Goal: Transaction & Acquisition: Book appointment/travel/reservation

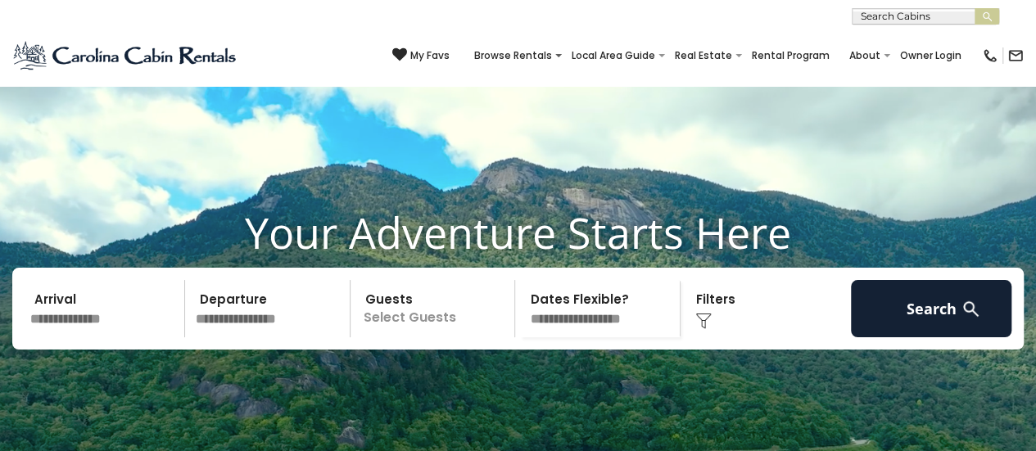
scroll to position [82, 0]
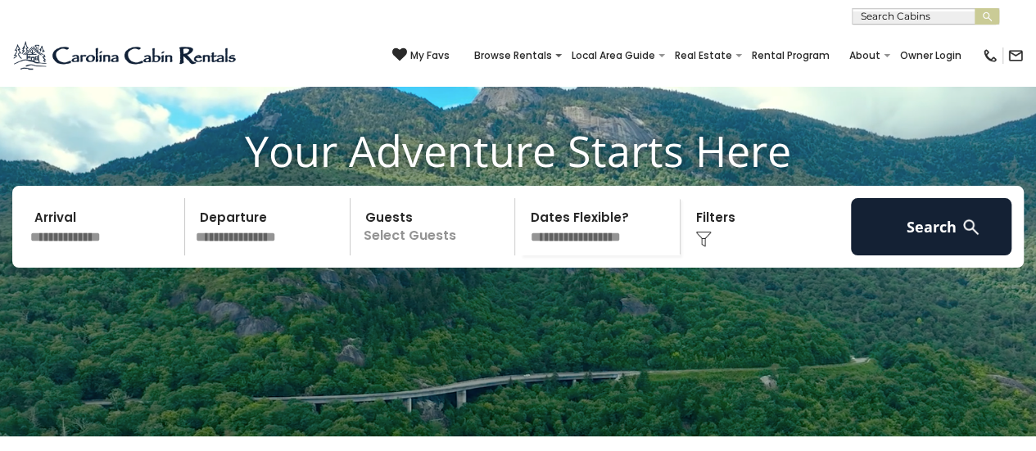
click at [55, 255] on input "text" at bounding box center [105, 226] width 160 height 57
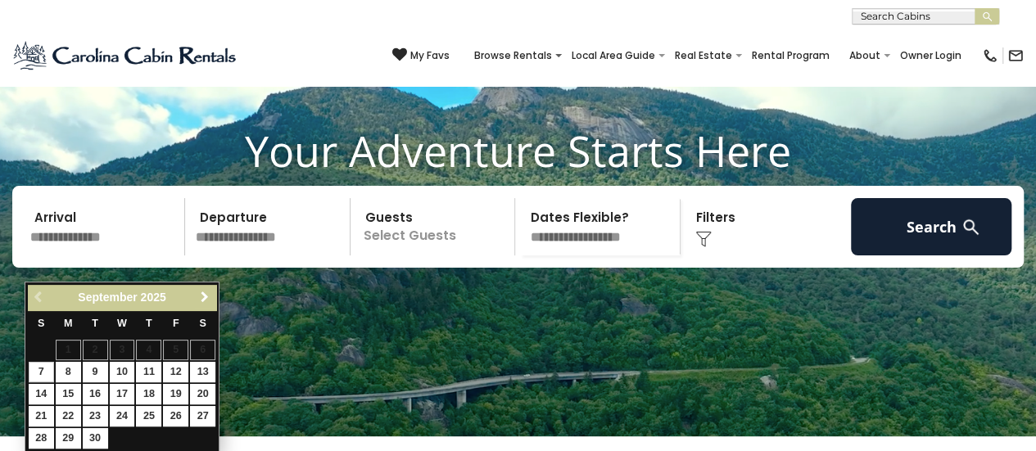
click at [205, 287] on link "Next" at bounding box center [204, 297] width 20 height 20
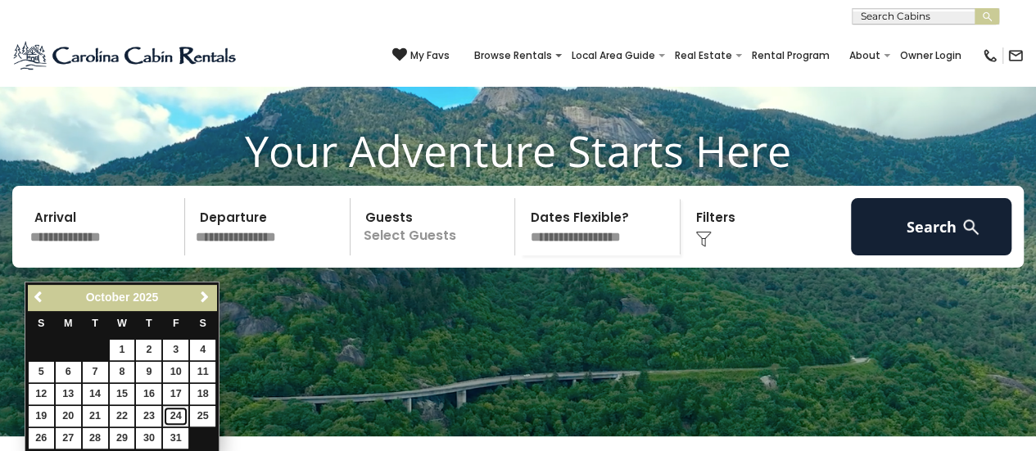
click at [169, 415] on link "24" at bounding box center [175, 416] width 25 height 20
type input "********"
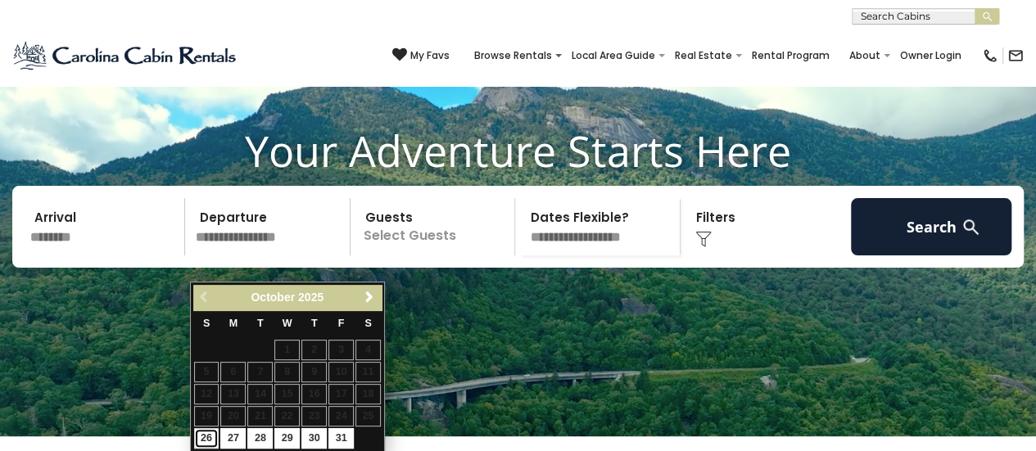
click at [198, 441] on link "26" at bounding box center [206, 438] width 25 height 20
type input "********"
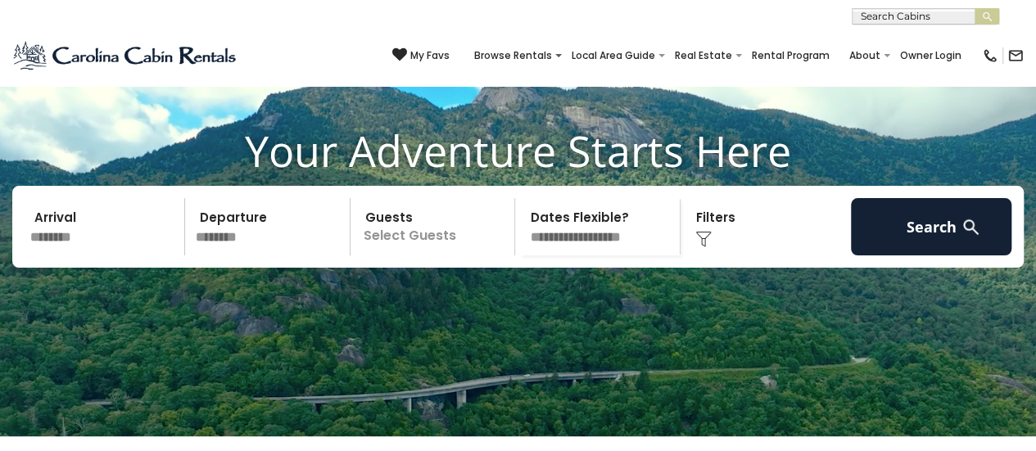
click at [404, 255] on p "Select Guests" at bounding box center [435, 226] width 160 height 57
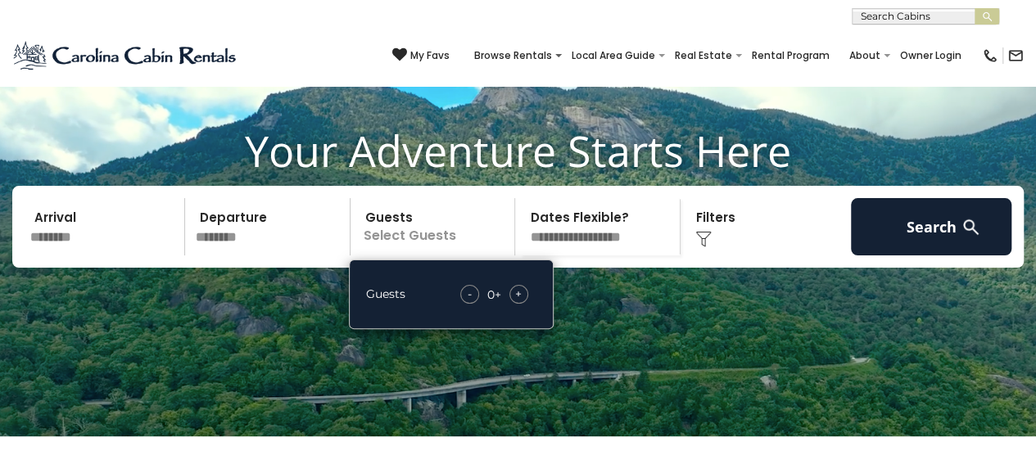
click at [513, 304] on div "+" at bounding box center [518, 294] width 19 height 19
click at [710, 251] on div "Click to Choose" at bounding box center [765, 226] width 160 height 57
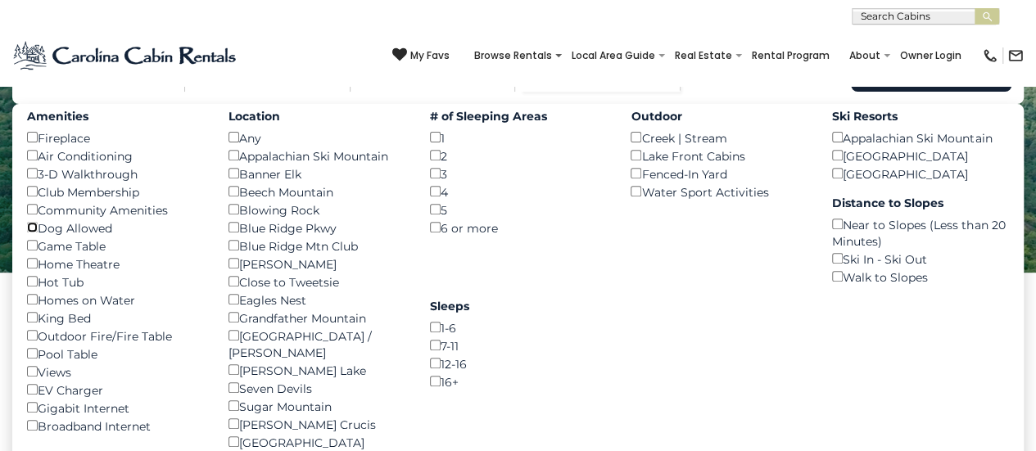
scroll to position [164, 0]
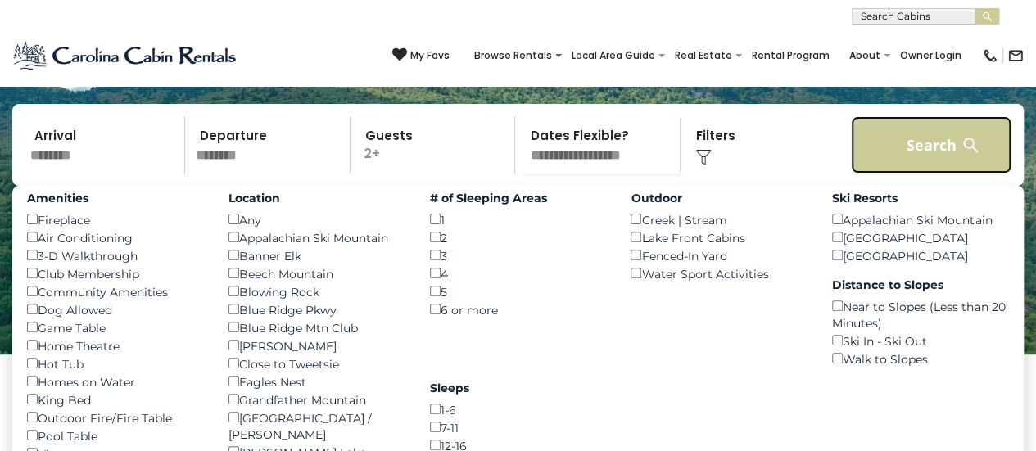
click at [897, 174] on button "Search" at bounding box center [931, 144] width 160 height 57
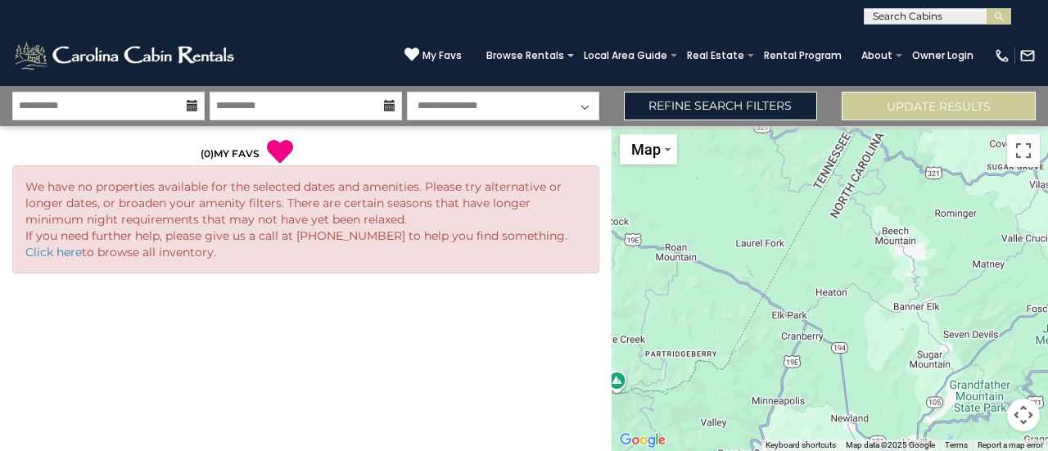
click at [585, 102] on select "**********" at bounding box center [503, 106] width 192 height 29
click at [442, 302] on div at bounding box center [306, 307] width 612 height 33
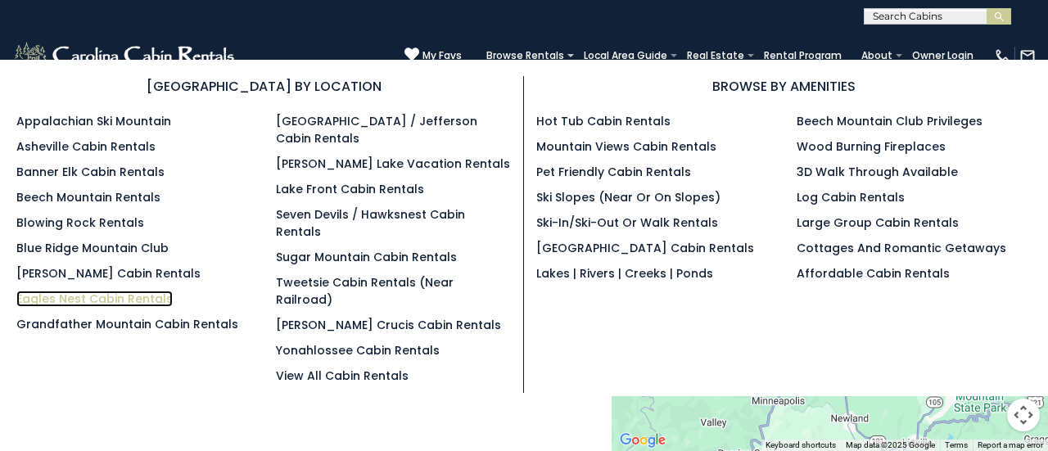
click at [56, 294] on link "Eagles Nest Cabin Rentals" at bounding box center [94, 299] width 156 height 16
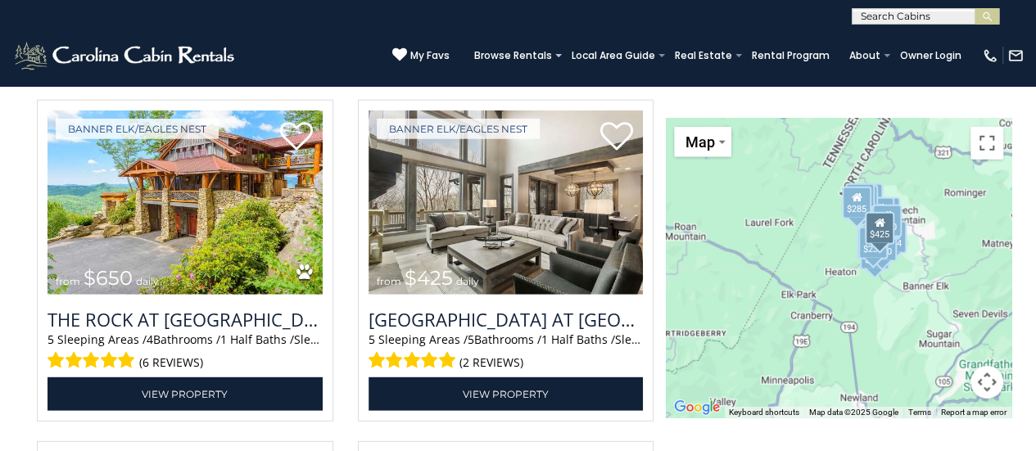
scroll to position [1638, 0]
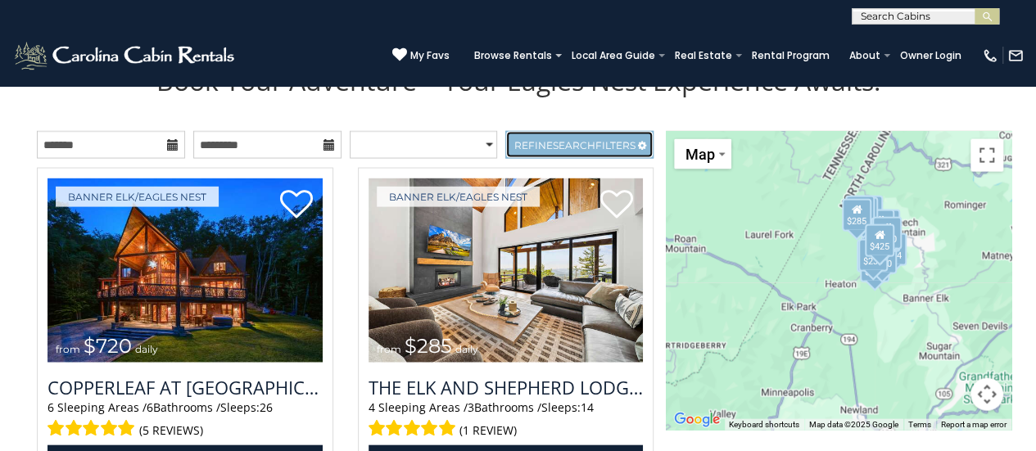
click at [562, 150] on span "Search" at bounding box center [573, 145] width 43 height 12
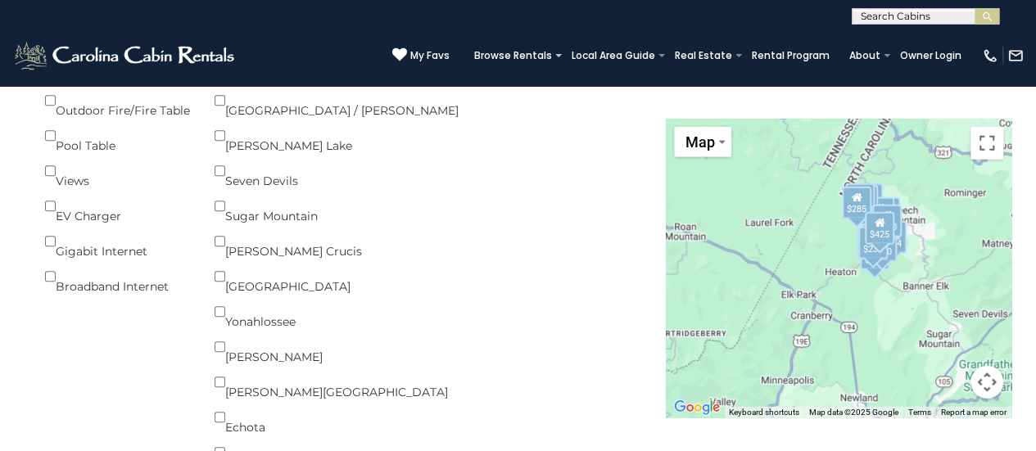
scroll to position [1883, 0]
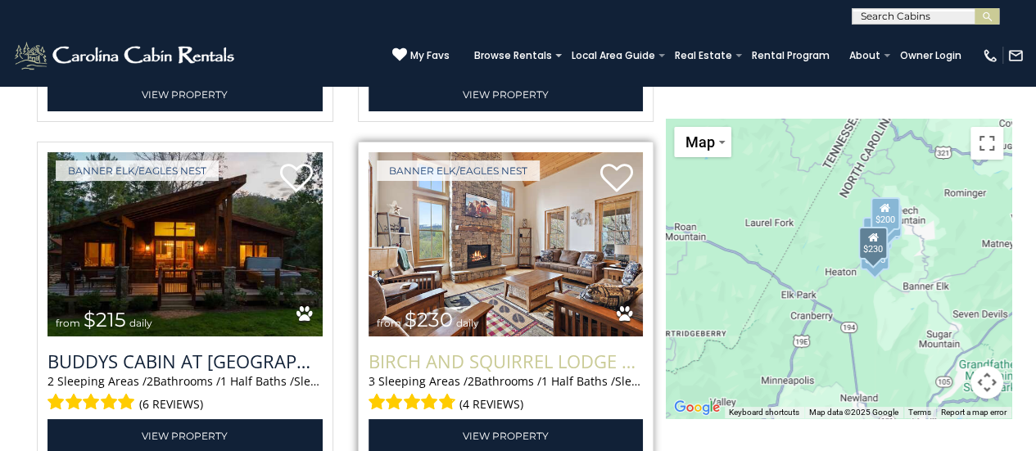
scroll to position [3111, 0]
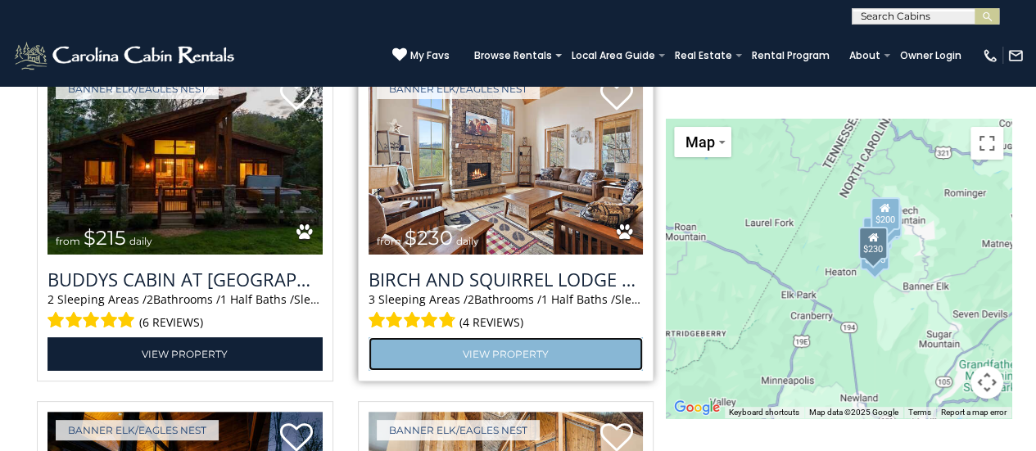
click at [527, 356] on link "View Property" at bounding box center [505, 354] width 275 height 34
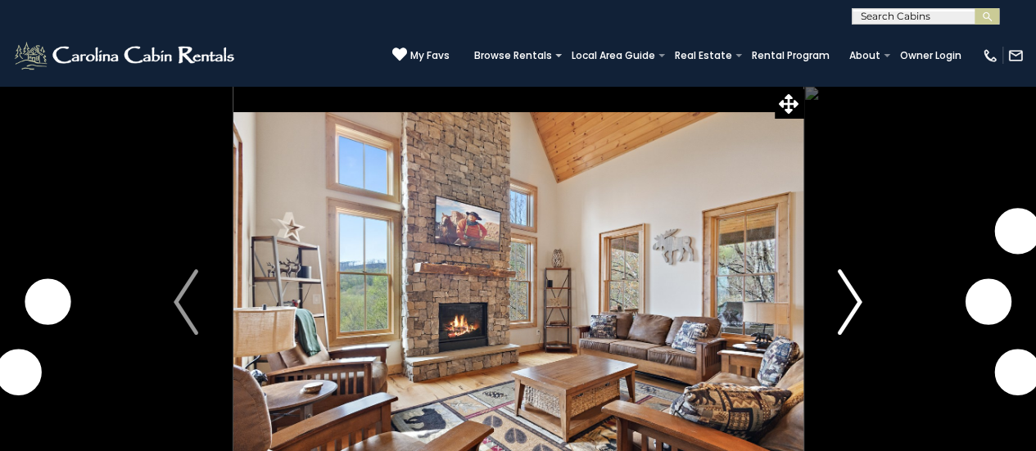
click at [856, 296] on img "Next" at bounding box center [850, 302] width 25 height 66
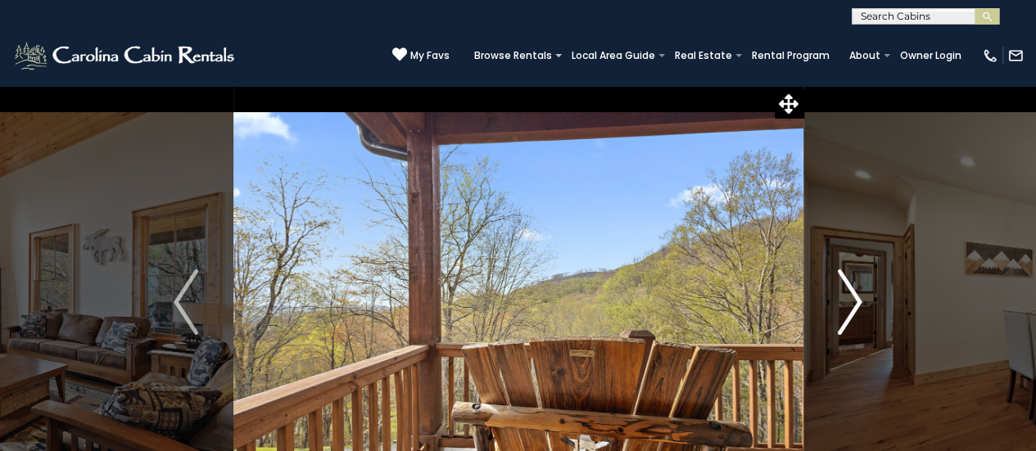
click at [856, 296] on img "Next" at bounding box center [850, 302] width 25 height 66
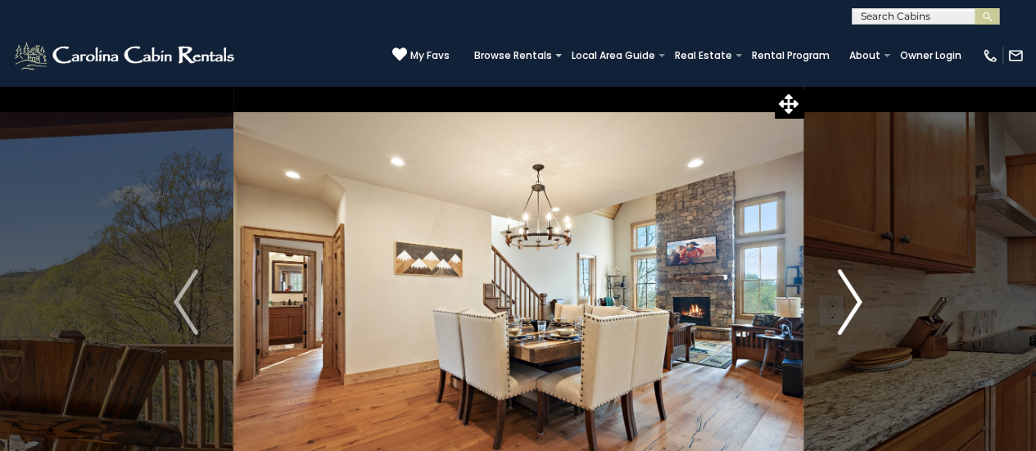
click at [856, 296] on img "Next" at bounding box center [850, 302] width 25 height 66
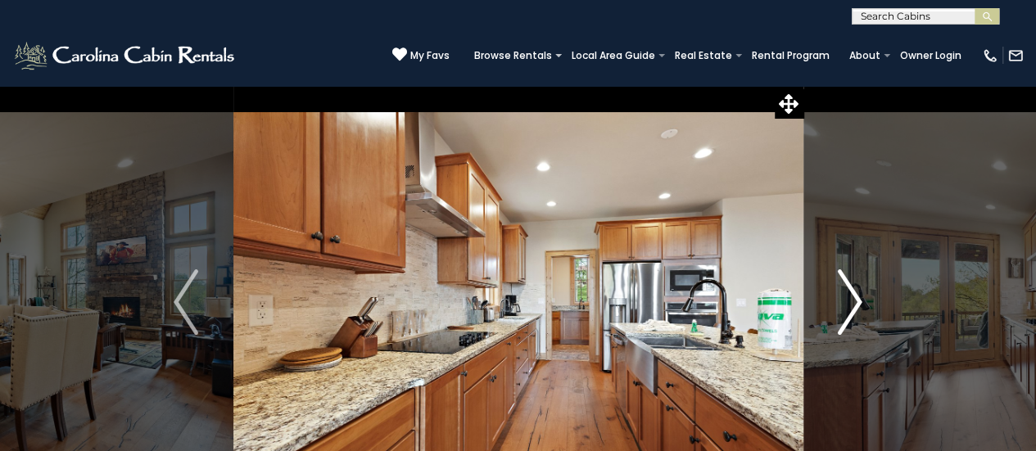
click at [856, 296] on img "Next" at bounding box center [850, 302] width 25 height 66
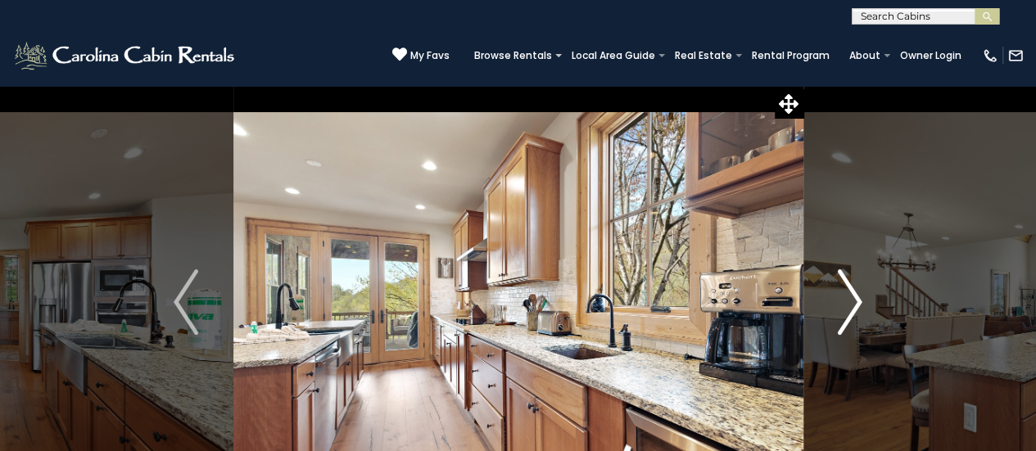
click at [856, 296] on img "Next" at bounding box center [850, 302] width 25 height 66
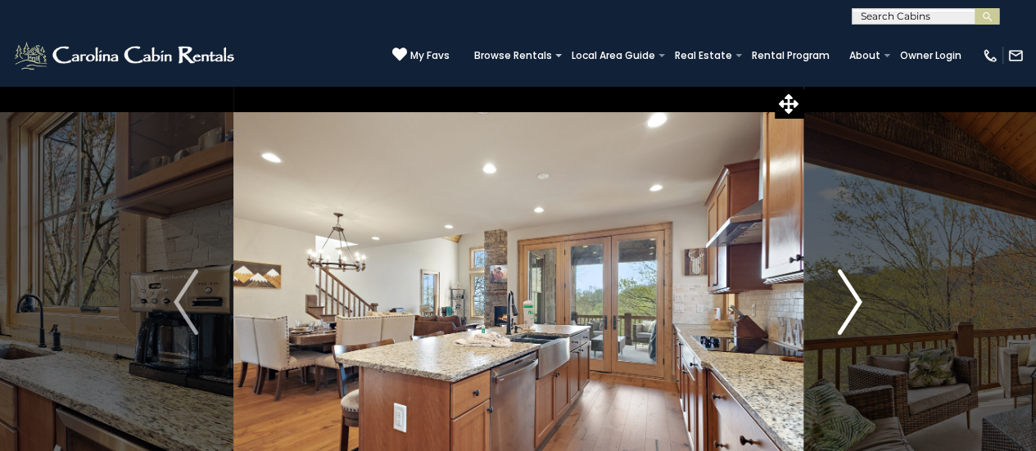
click at [856, 296] on img "Next" at bounding box center [850, 302] width 25 height 66
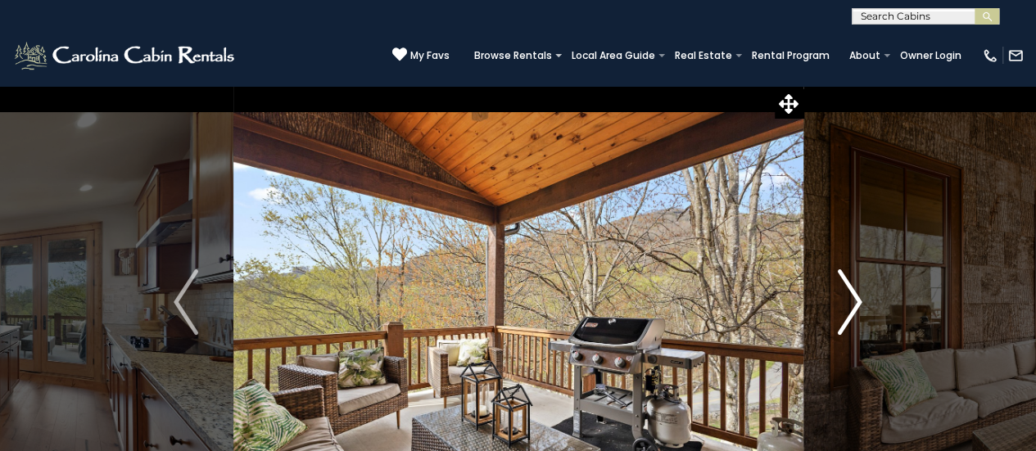
click at [856, 296] on img "Next" at bounding box center [850, 302] width 25 height 66
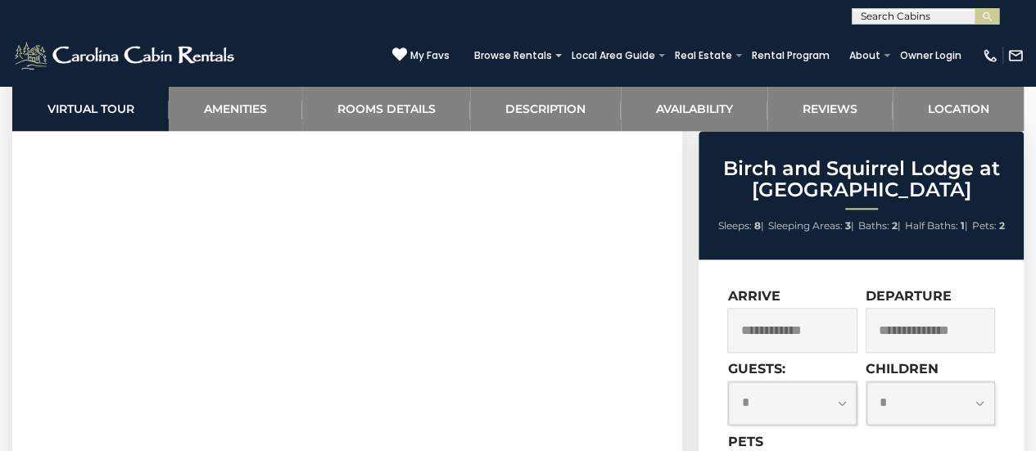
scroll to position [737, 0]
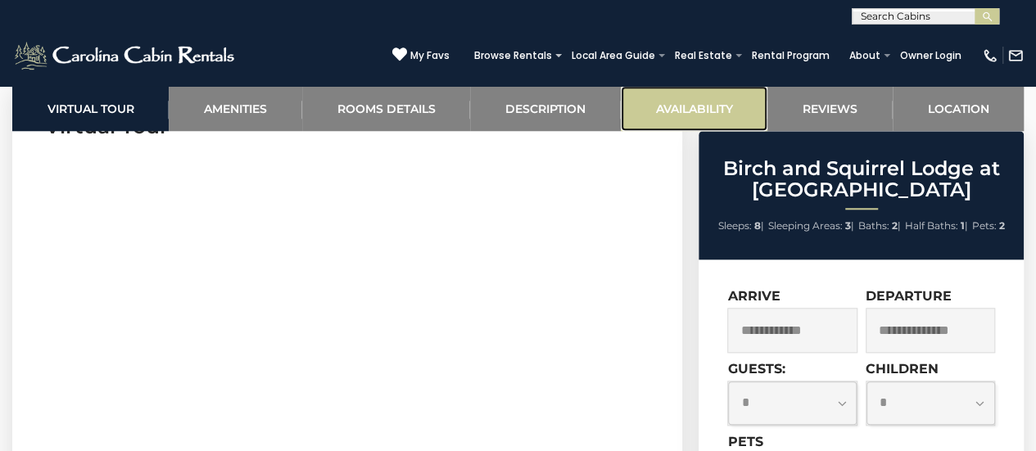
click at [668, 103] on link "Availability" at bounding box center [694, 108] width 147 height 45
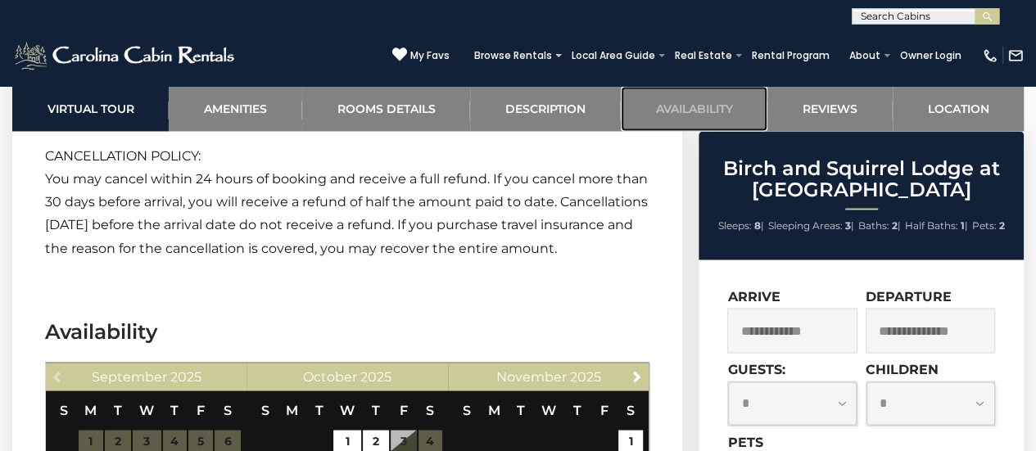
scroll to position [4457, 0]
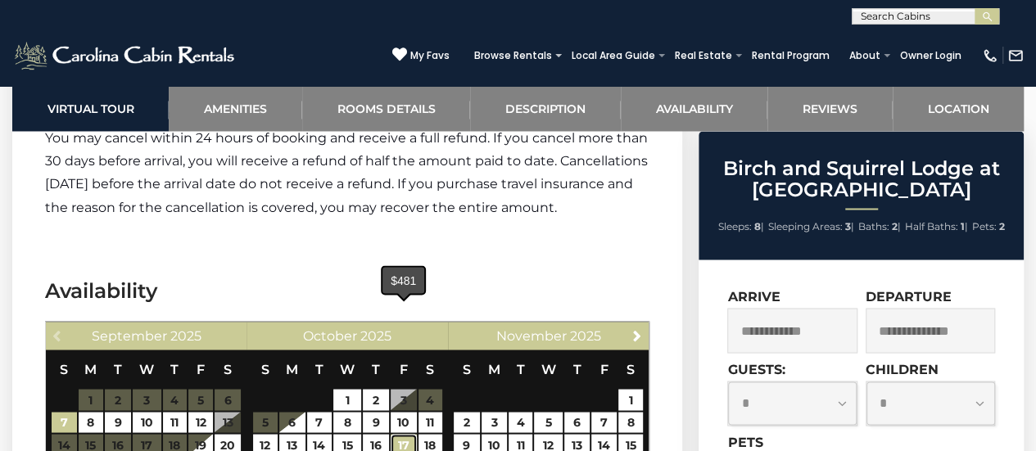
click at [400, 434] on link "17" at bounding box center [404, 444] width 26 height 21
type input "**********"
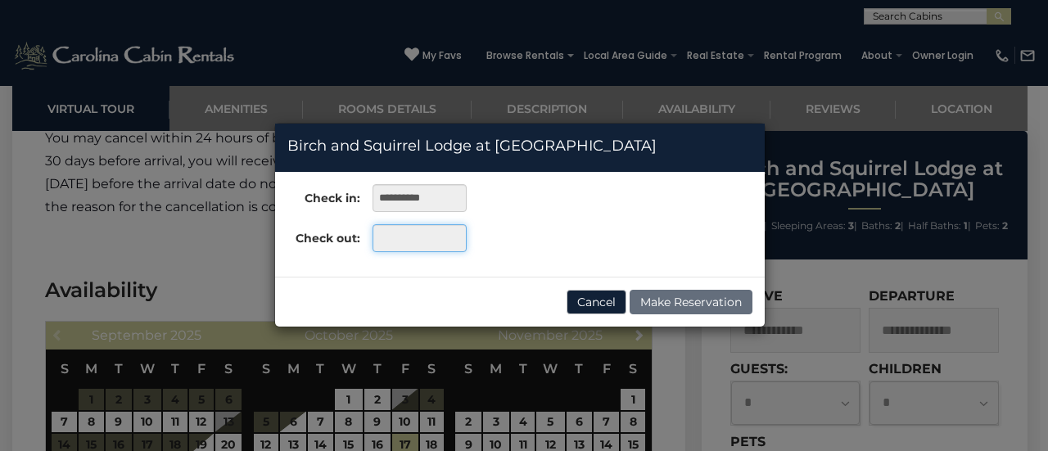
click at [394, 246] on input "text" at bounding box center [420, 238] width 94 height 28
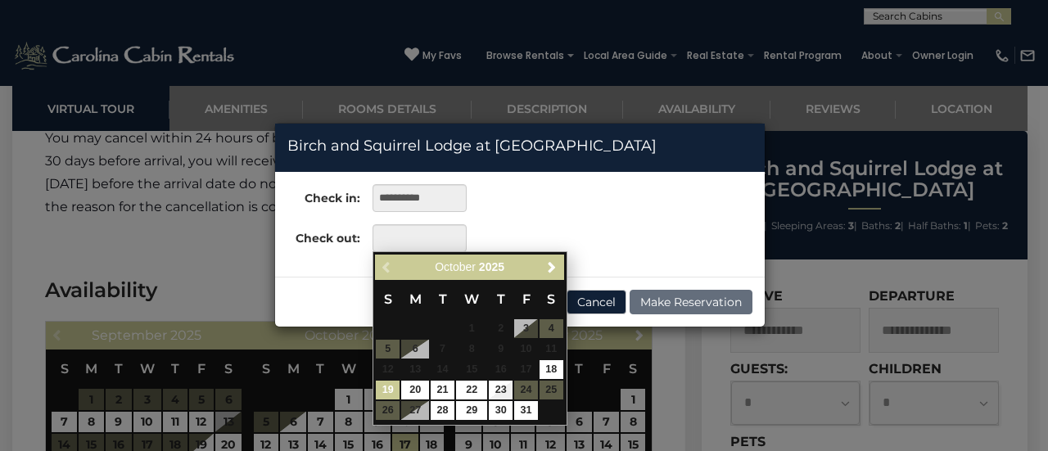
click at [386, 387] on link "19" at bounding box center [388, 390] width 24 height 19
type input "**********"
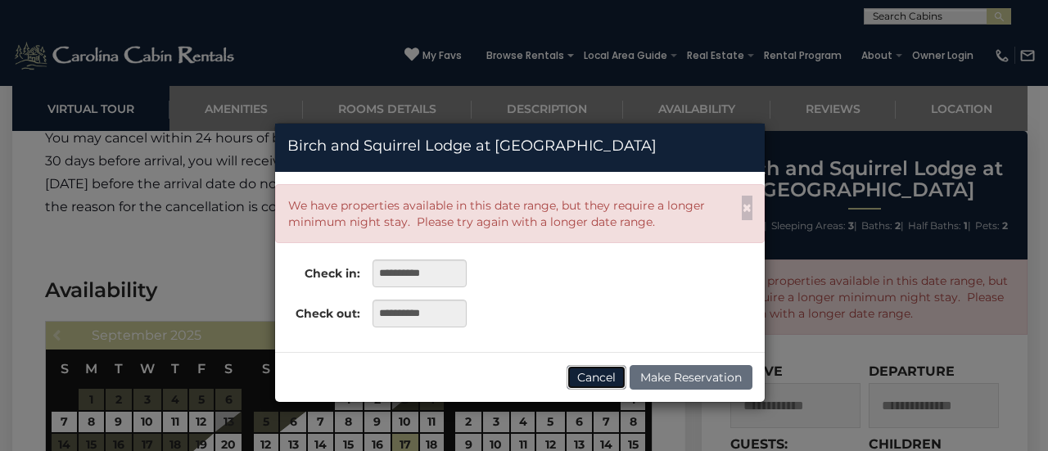
click at [603, 373] on button "Cancel" at bounding box center [597, 377] width 60 height 25
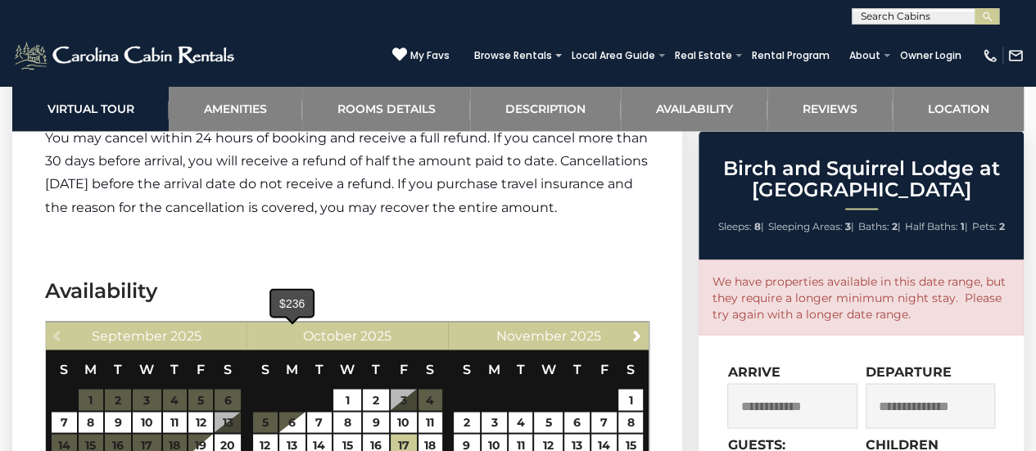
type input "**********"
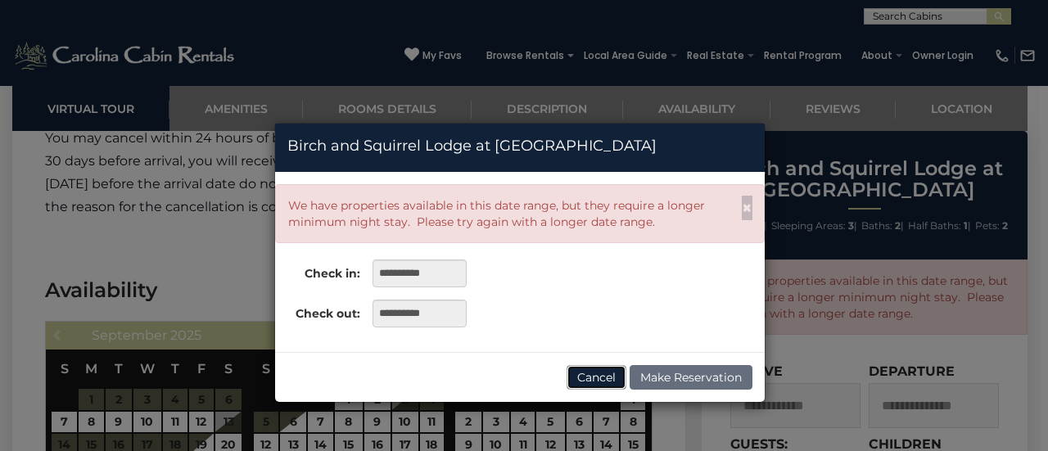
click at [598, 380] on button "Cancel" at bounding box center [597, 377] width 60 height 25
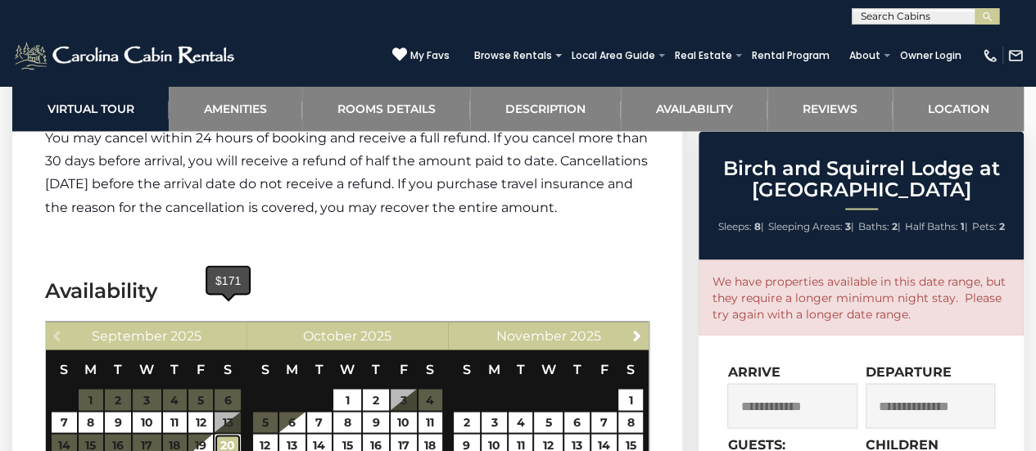
click at [224, 434] on link "20" at bounding box center [228, 444] width 26 height 21
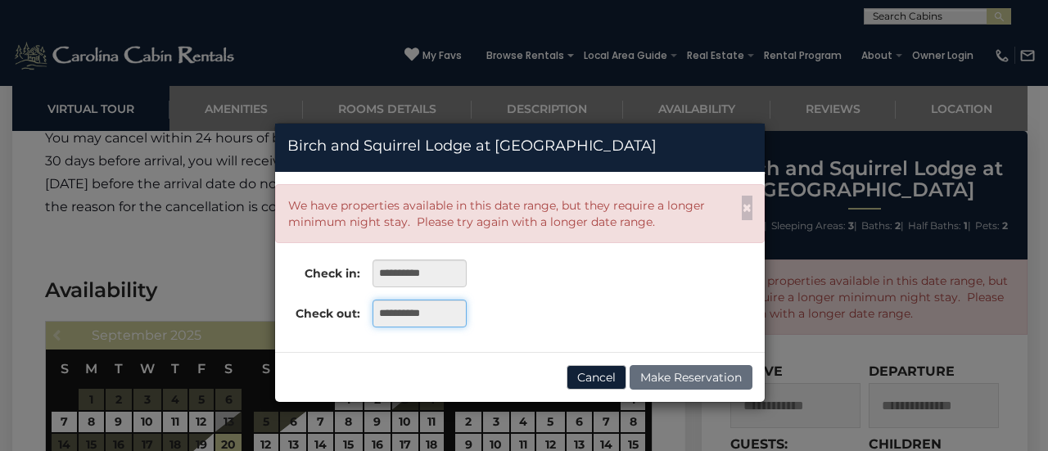
click at [413, 306] on input "**********" at bounding box center [420, 314] width 94 height 28
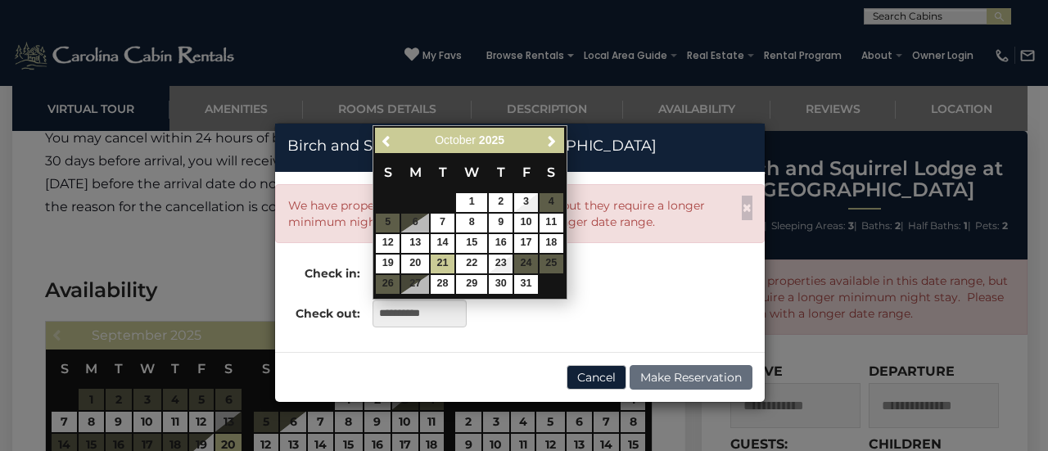
click at [90, 320] on div "**********" at bounding box center [524, 225] width 1048 height 451
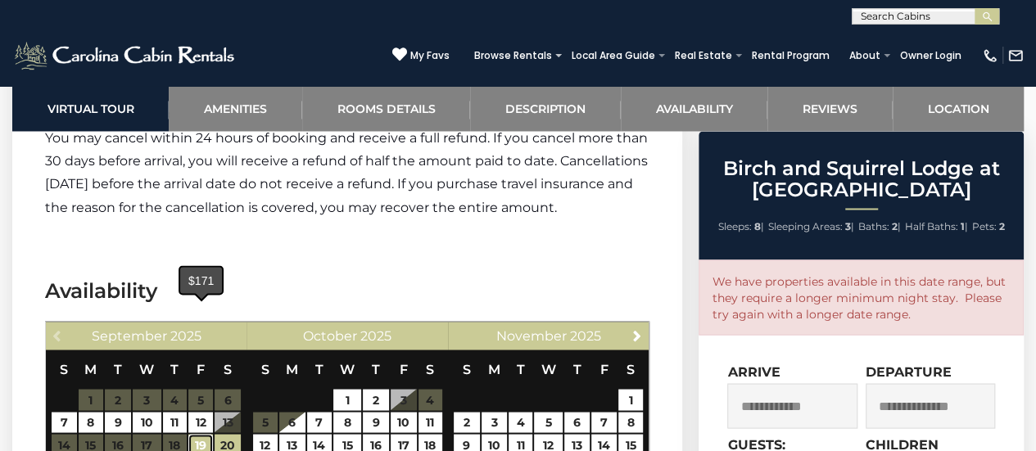
click at [205, 434] on link "19" at bounding box center [200, 444] width 25 height 21
type input "**********"
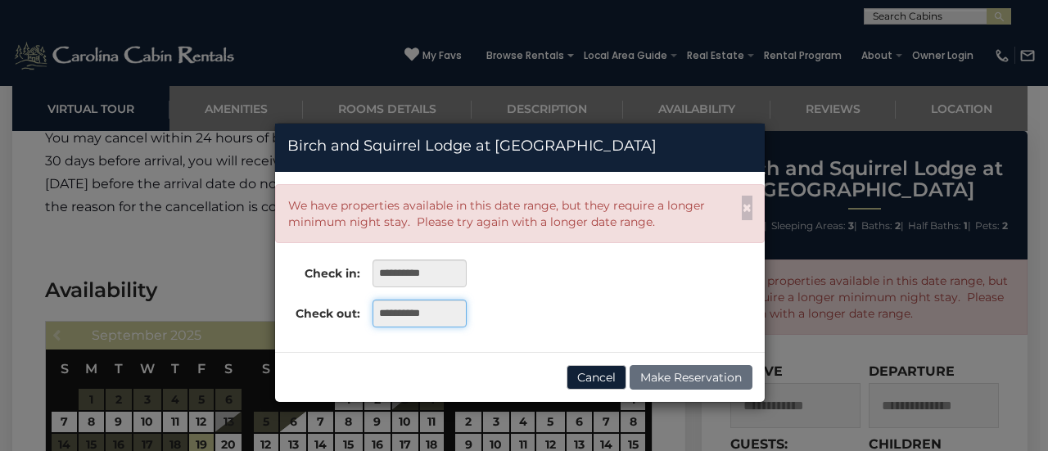
click at [385, 312] on input "**********" at bounding box center [420, 314] width 94 height 28
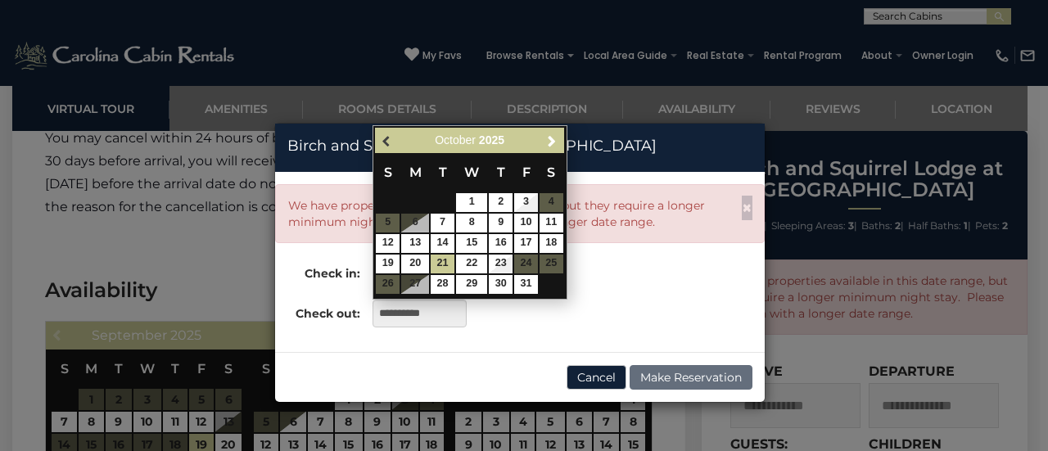
click at [387, 145] on span "Previous" at bounding box center [387, 140] width 13 height 13
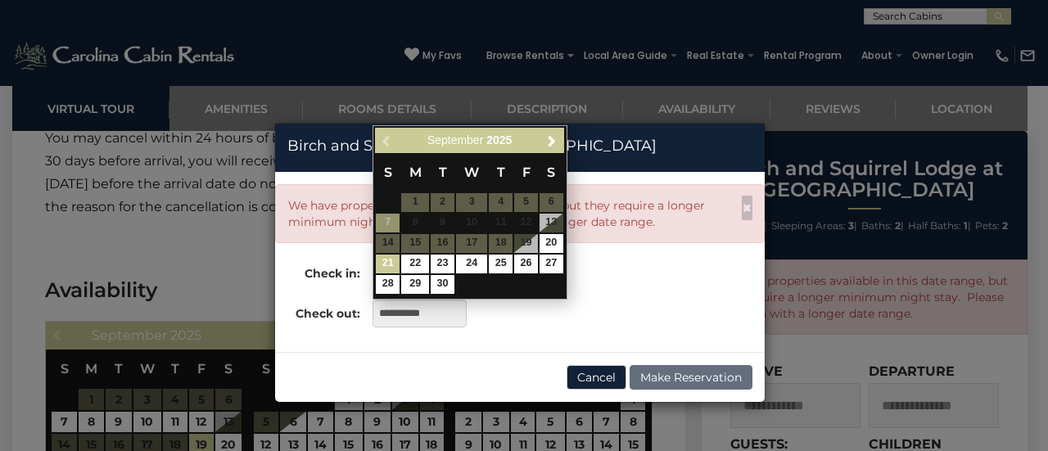
click at [391, 266] on link "21" at bounding box center [388, 264] width 24 height 19
type input "**********"
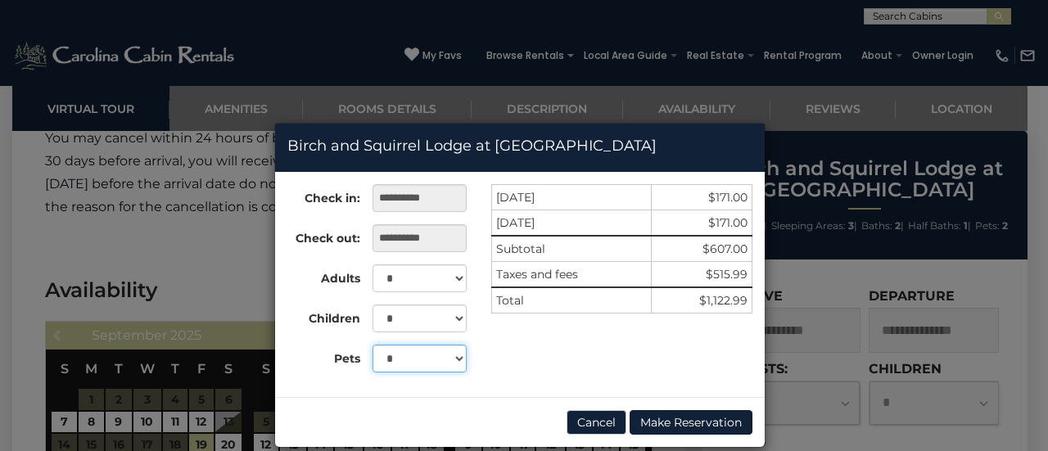
click at [454, 355] on select "* * *" at bounding box center [420, 359] width 95 height 28
select select "*"
click at [373, 345] on select "* * *" at bounding box center [420, 359] width 95 height 28
click at [594, 422] on button "Cancel" at bounding box center [597, 422] width 60 height 25
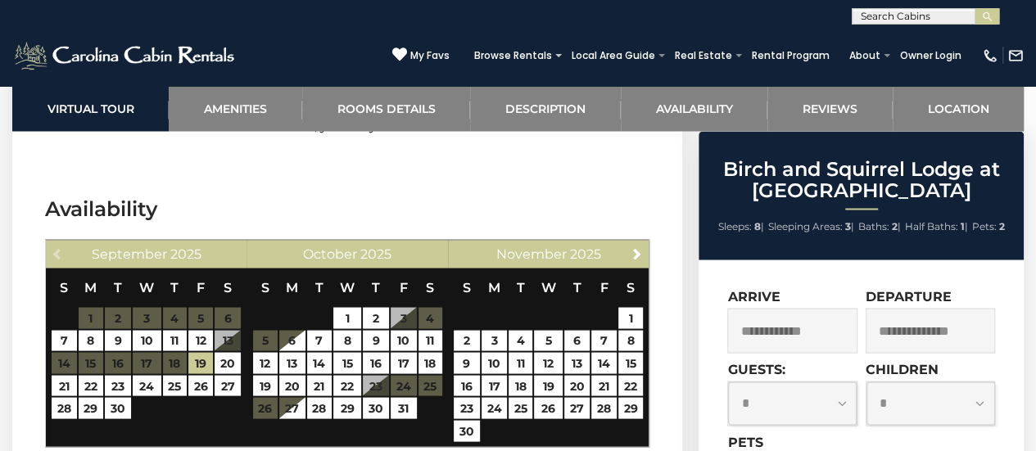
scroll to position [4212, 0]
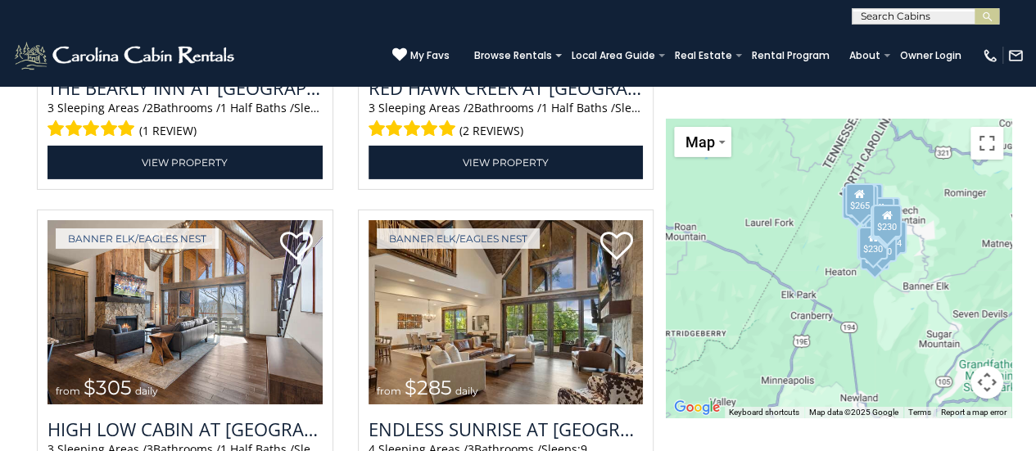
scroll to position [2702, 0]
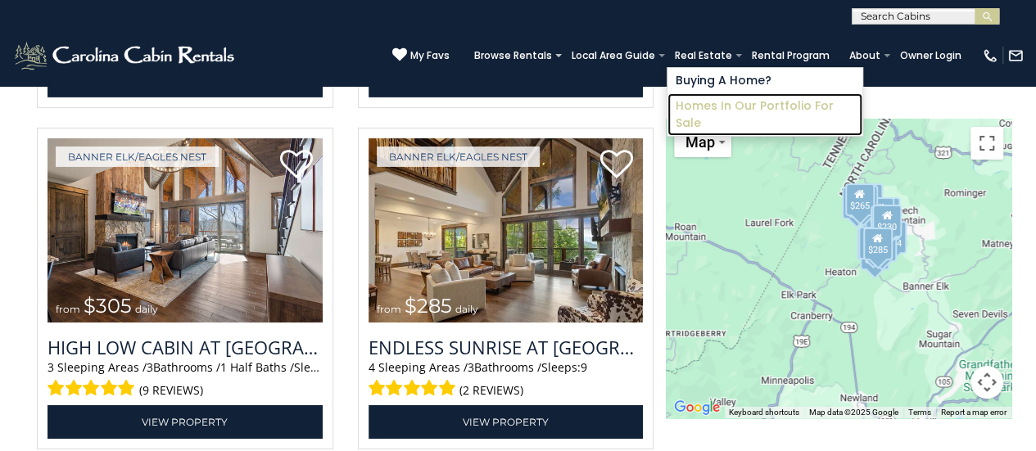
click at [724, 105] on link "Homes in Our Portfolio For Sale" at bounding box center [764, 114] width 195 height 43
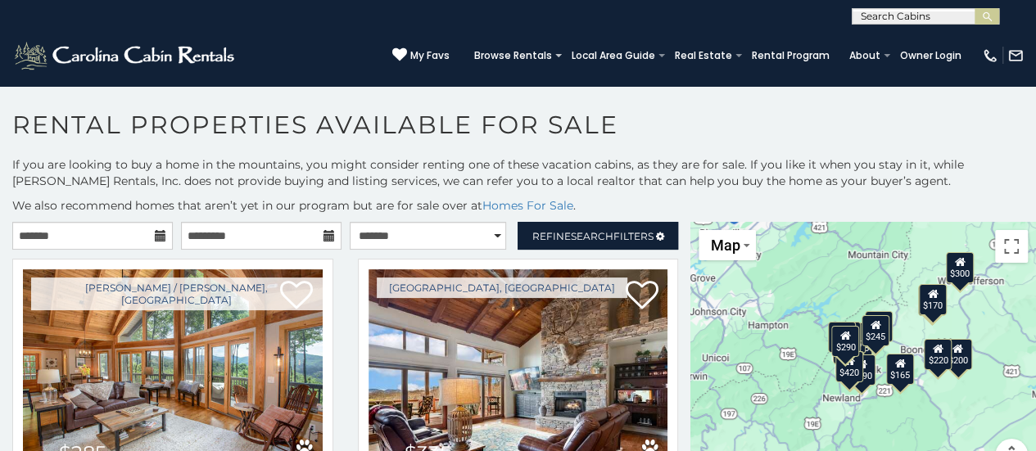
scroll to position [31, 0]
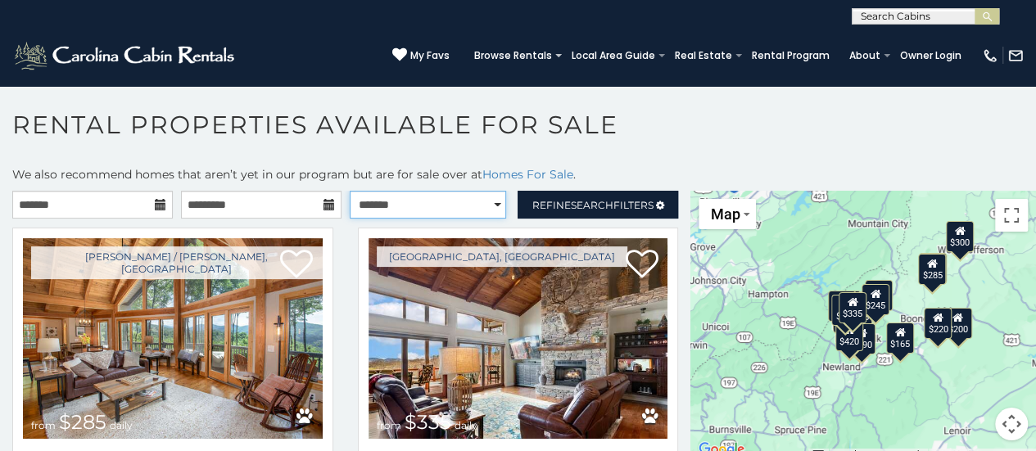
click at [488, 203] on select "**********" at bounding box center [428, 205] width 157 height 28
click at [635, 145] on h1 "Rental Properties Available for Sale" at bounding box center [518, 133] width 1036 height 47
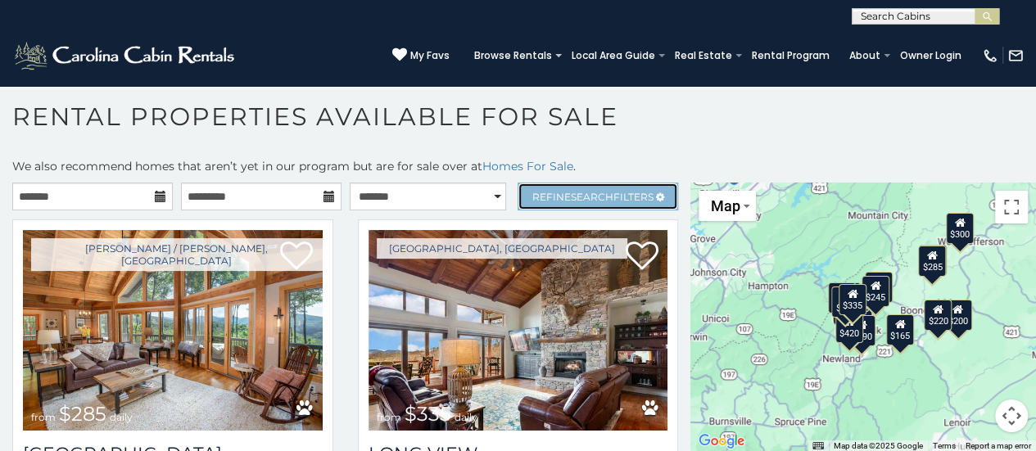
click at [616, 191] on span "Refine Search Filters" at bounding box center [592, 197] width 121 height 12
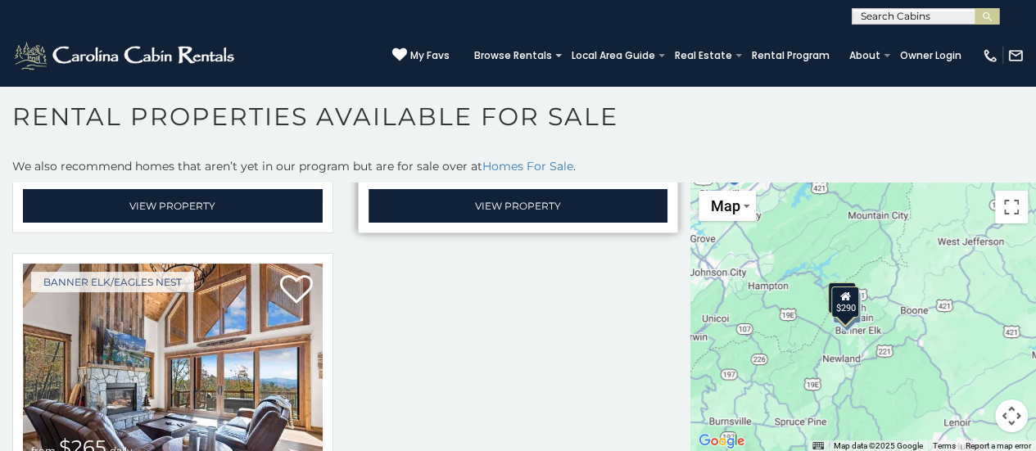
scroll to position [662, 0]
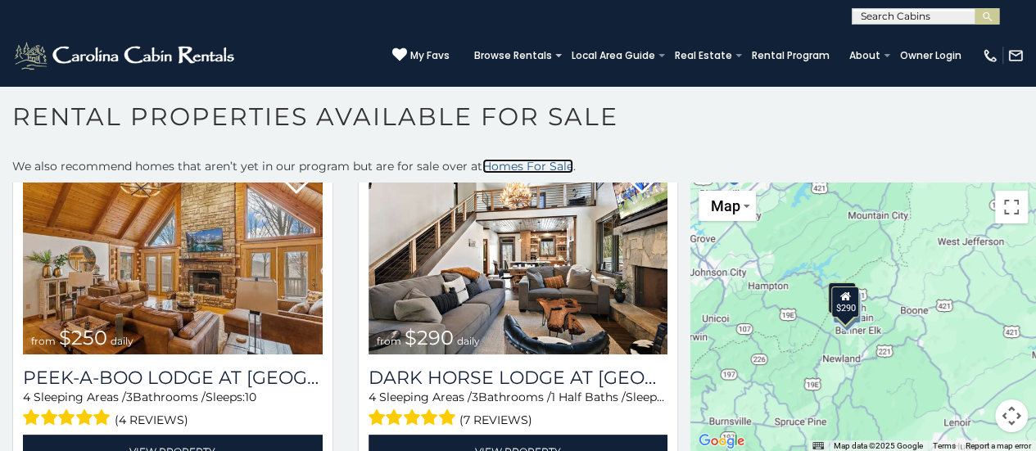
click at [508, 167] on link "Homes For Sale" at bounding box center [527, 166] width 91 height 15
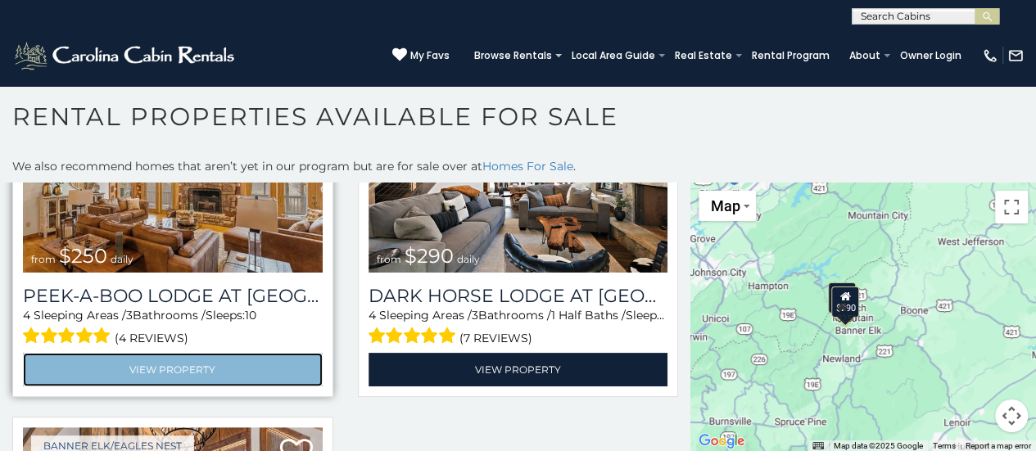
click at [165, 376] on link "View Property" at bounding box center [173, 370] width 300 height 34
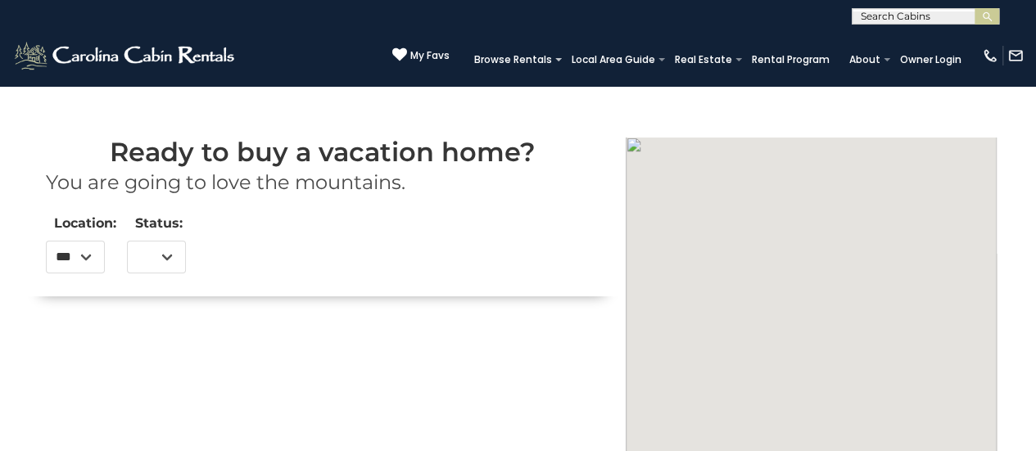
select select
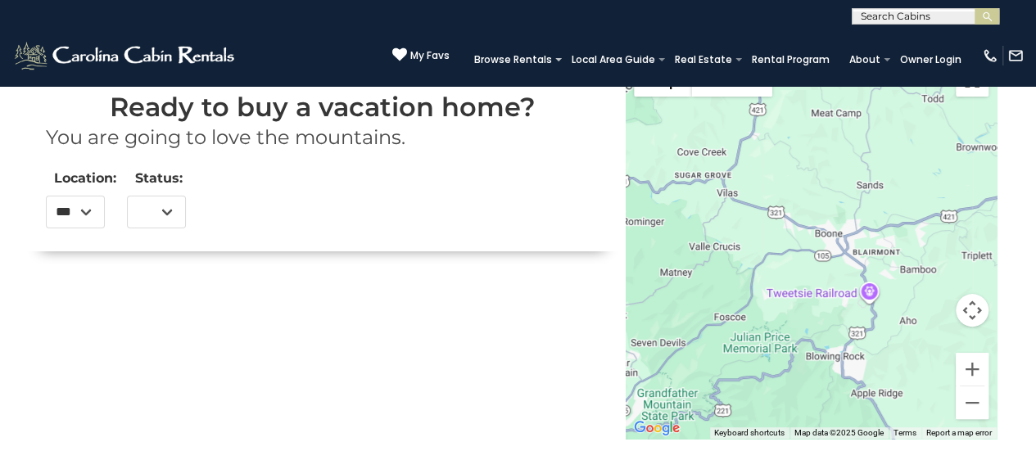
scroll to position [246, 0]
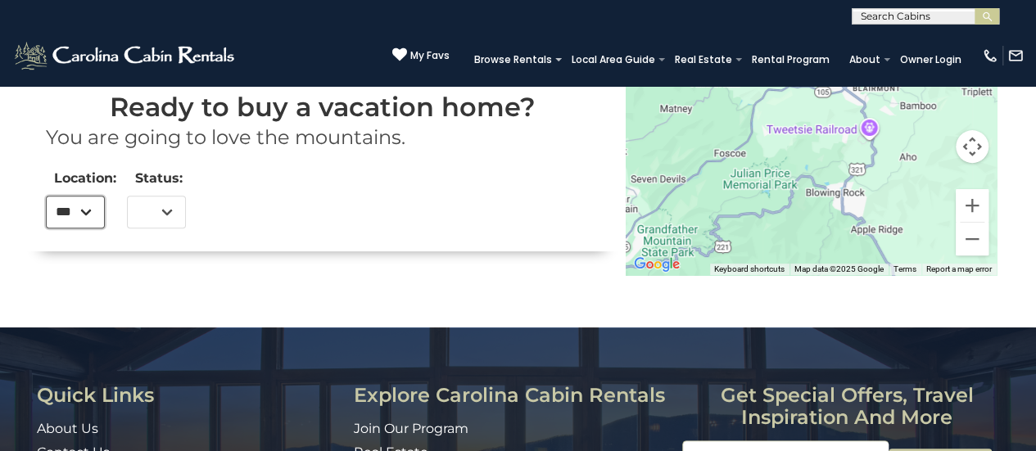
click at [86, 214] on select "***" at bounding box center [75, 212] width 59 height 33
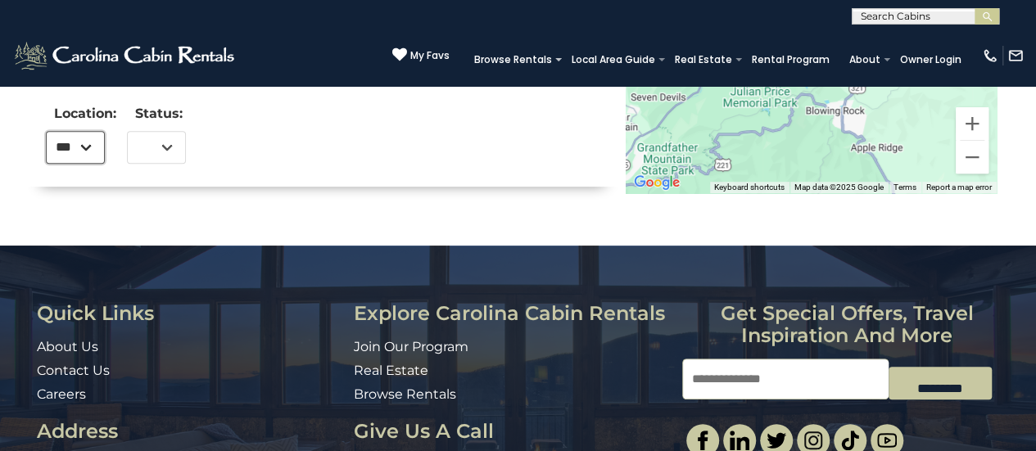
click at [90, 143] on select "***" at bounding box center [75, 147] width 59 height 33
click at [162, 152] on select "***" at bounding box center [156, 147] width 59 height 33
click at [334, 142] on div "Ready to buy a vacation home? You are going to love the mountains. Location: **…" at bounding box center [322, 60] width 593 height 251
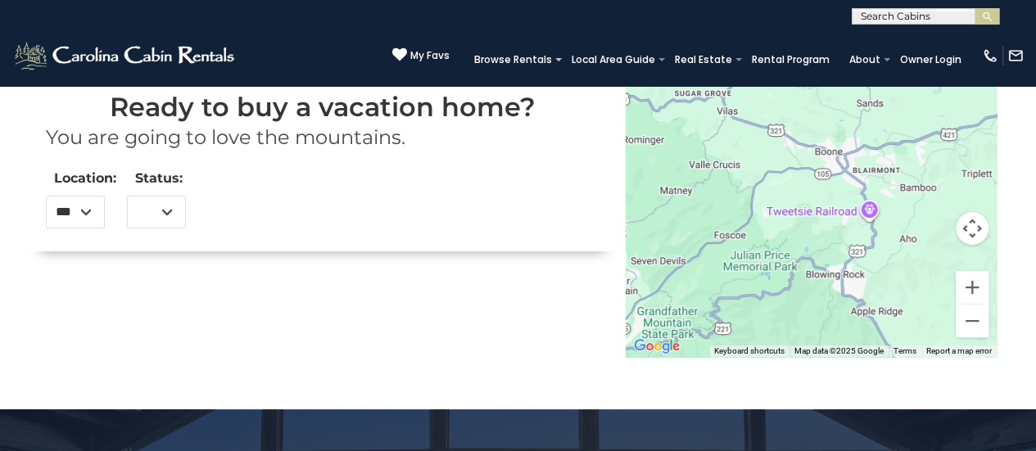
scroll to position [464, 0]
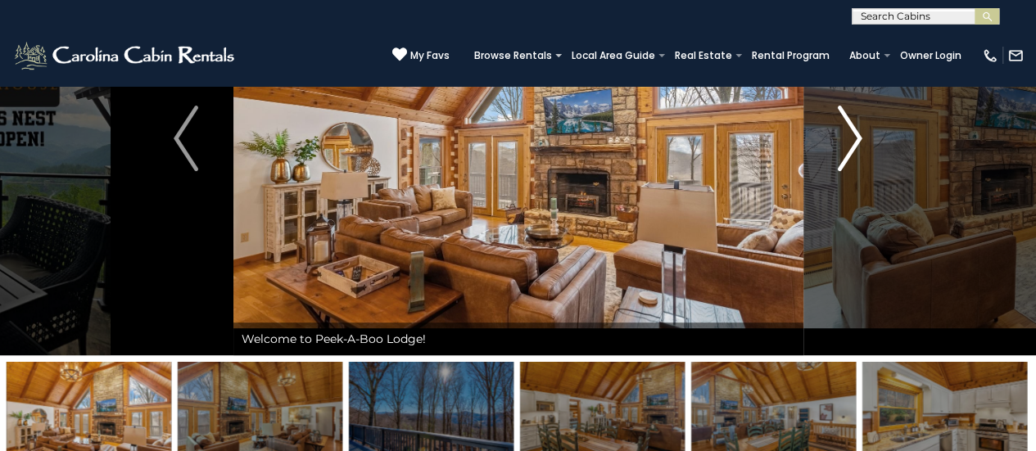
scroll to position [82, 0]
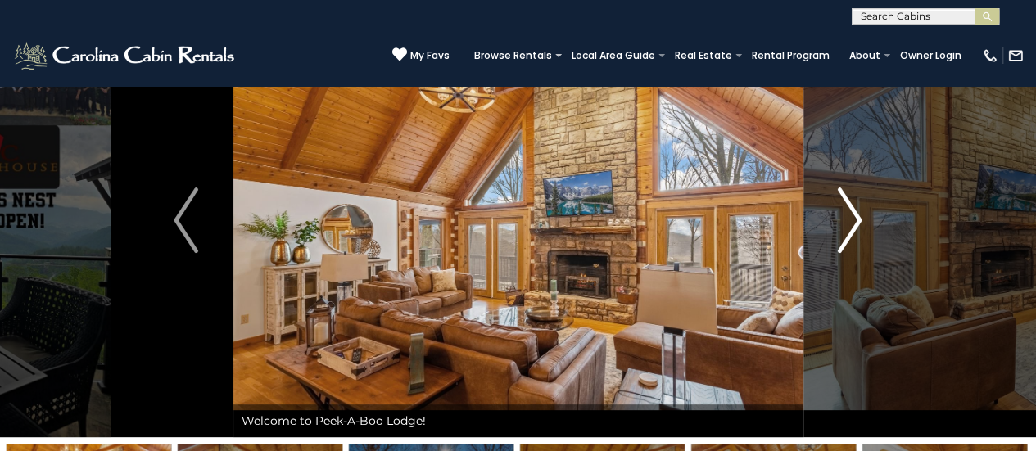
click at [849, 214] on img "Next" at bounding box center [850, 221] width 25 height 66
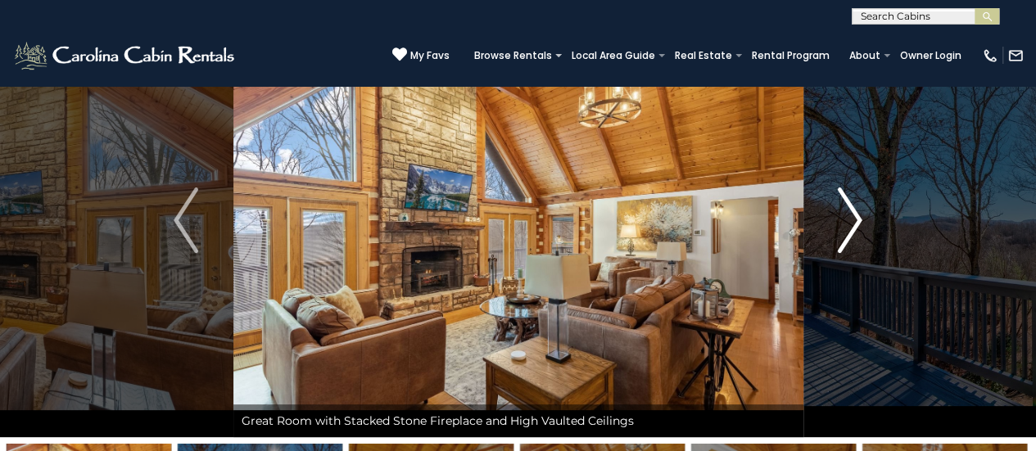
click at [849, 214] on img "Next" at bounding box center [850, 221] width 25 height 66
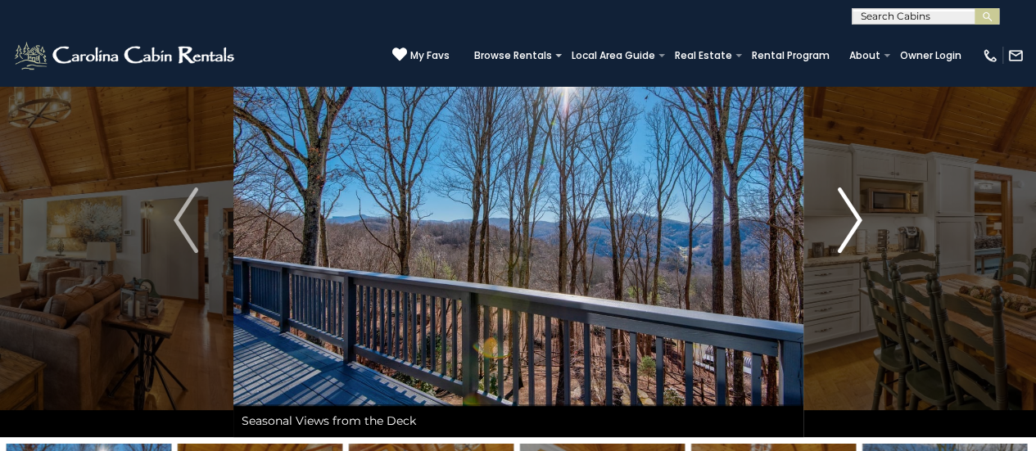
click at [849, 214] on img "Next" at bounding box center [850, 221] width 25 height 66
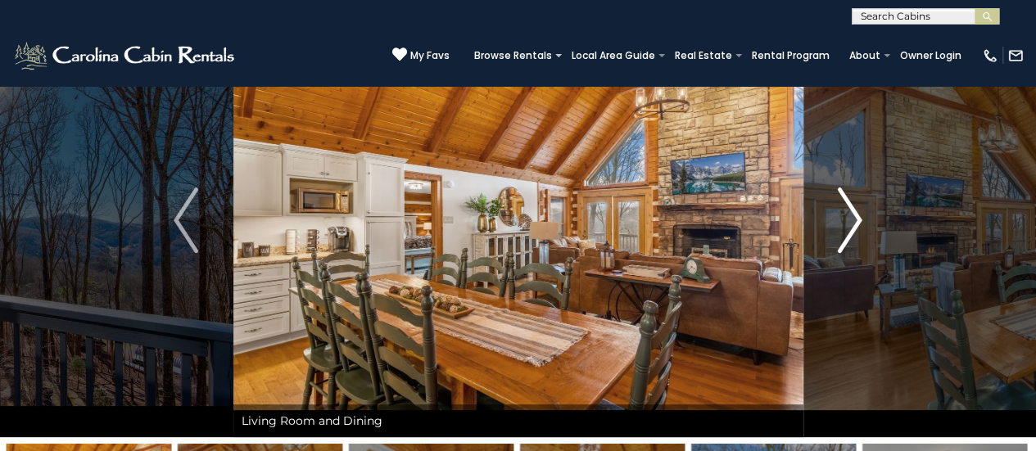
click at [849, 214] on img "Next" at bounding box center [850, 221] width 25 height 66
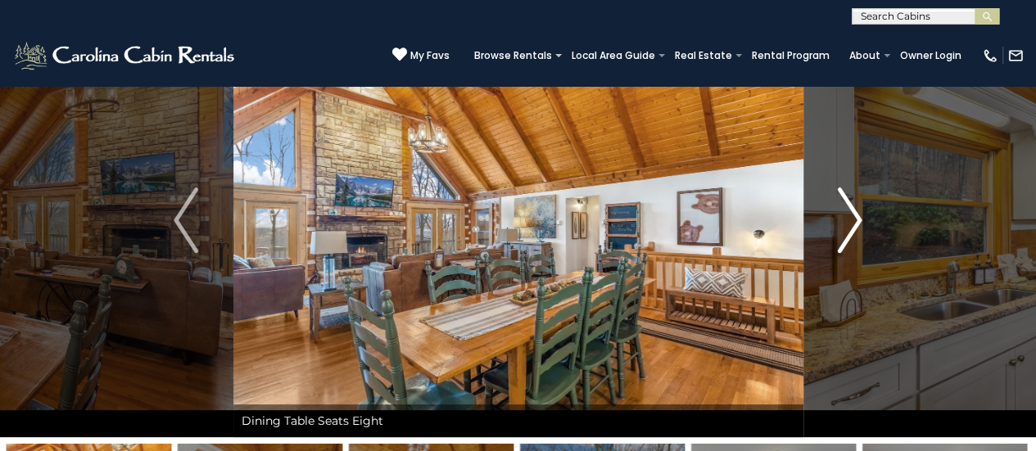
click at [849, 214] on img "Next" at bounding box center [850, 221] width 25 height 66
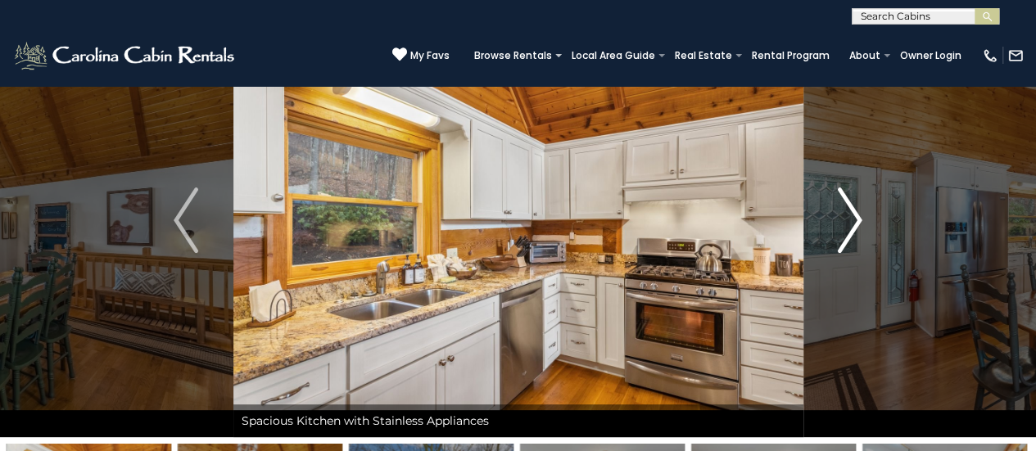
click at [849, 214] on img "Next" at bounding box center [850, 221] width 25 height 66
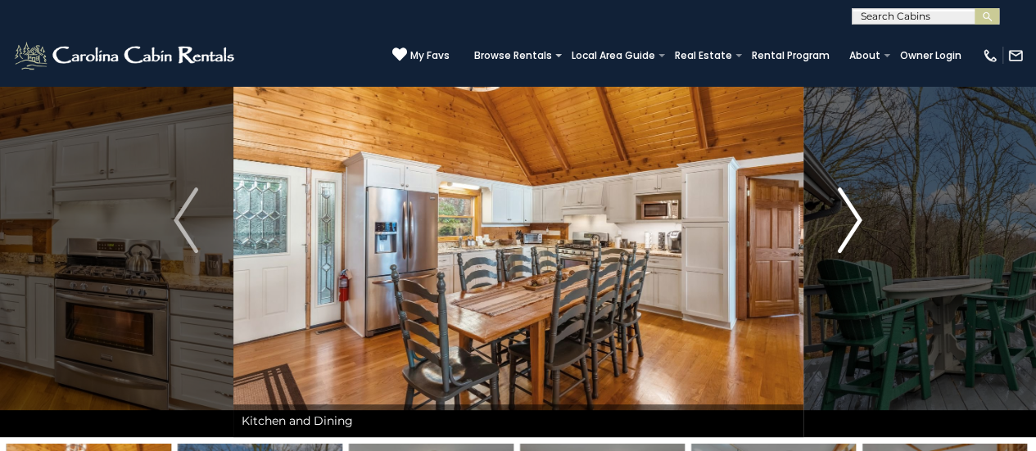
click at [849, 214] on img "Next" at bounding box center [850, 221] width 25 height 66
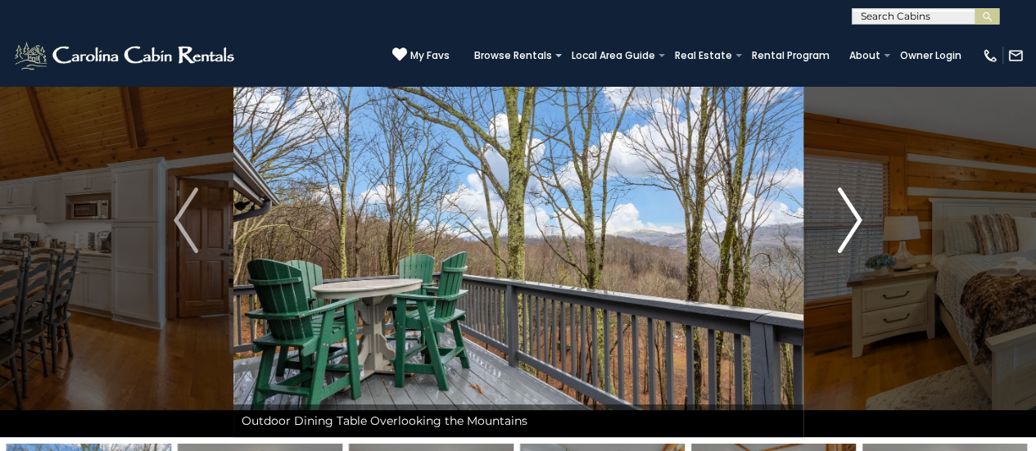
click at [849, 214] on img "Next" at bounding box center [850, 221] width 25 height 66
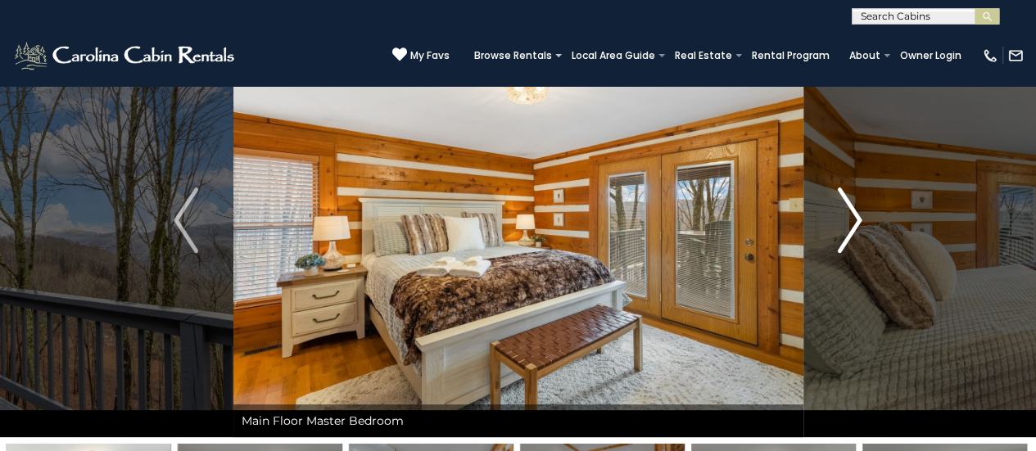
click at [849, 214] on img "Next" at bounding box center [850, 221] width 25 height 66
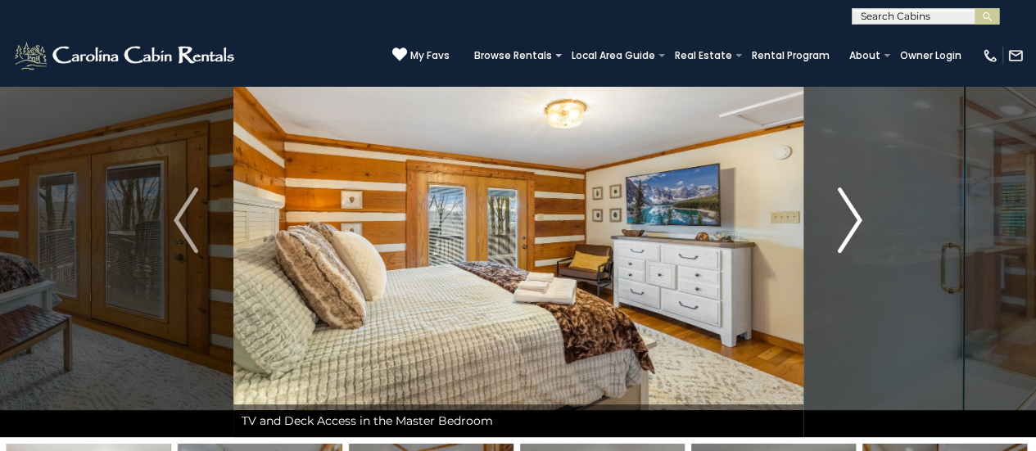
click at [849, 214] on img "Next" at bounding box center [850, 221] width 25 height 66
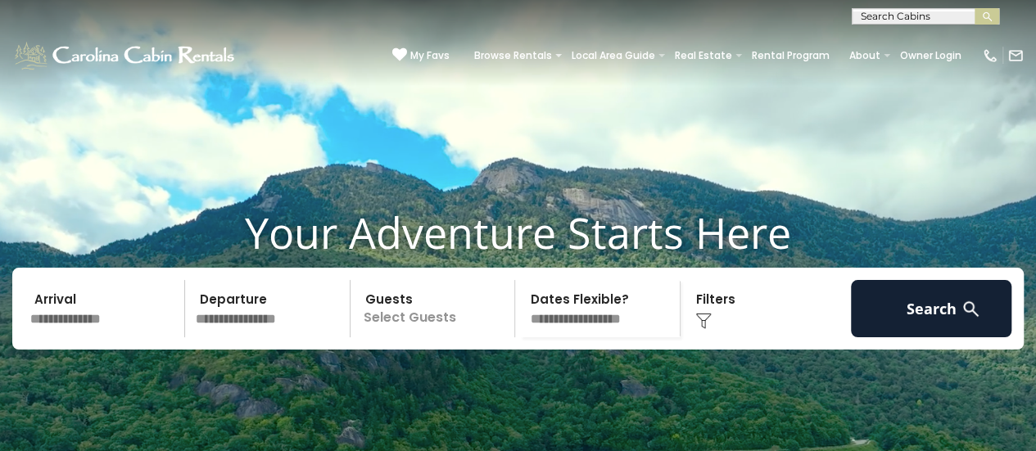
click at [49, 337] on input "text" at bounding box center [105, 308] width 160 height 57
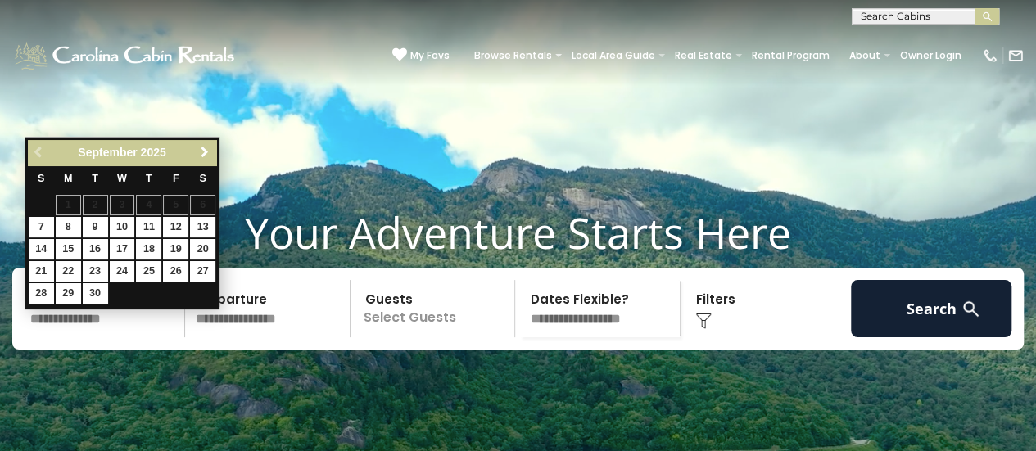
click at [206, 148] on span "Next" at bounding box center [204, 152] width 13 height 13
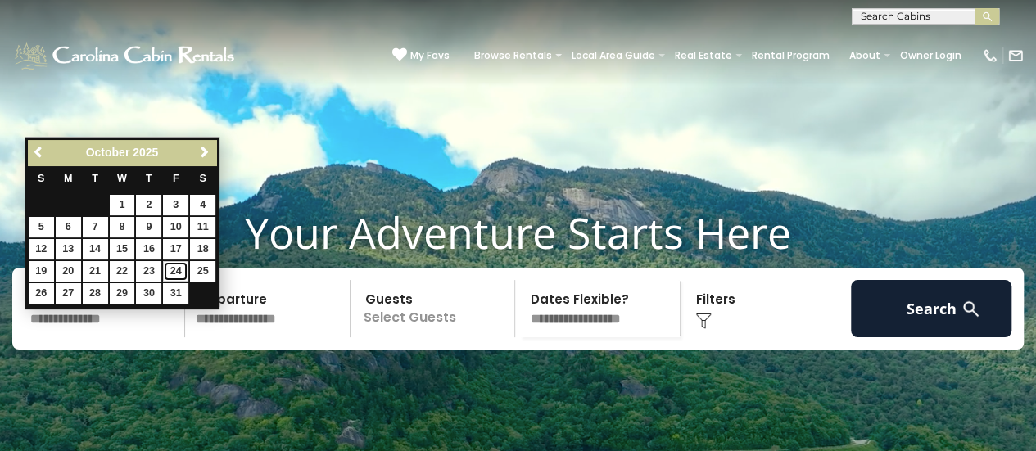
click at [178, 265] on link "24" at bounding box center [175, 271] width 25 height 20
type input "********"
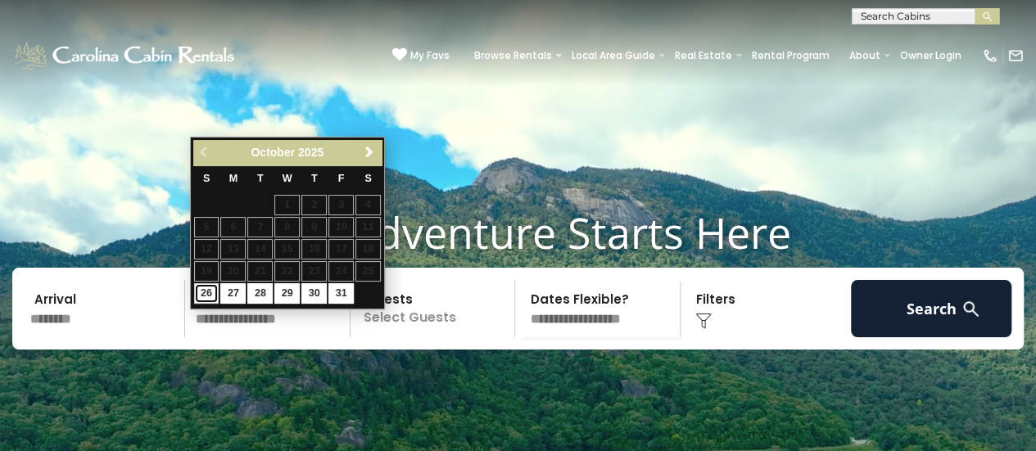
click at [201, 296] on link "26" at bounding box center [206, 293] width 25 height 20
type input "********"
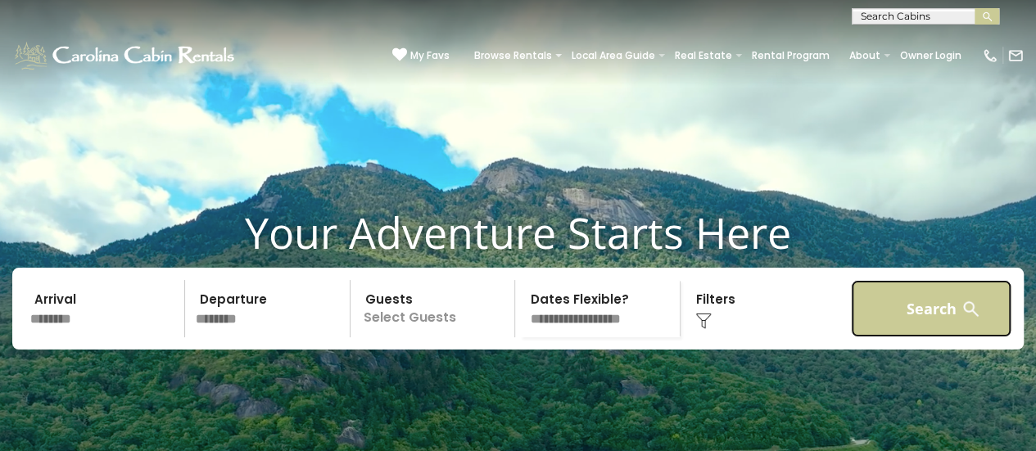
click at [911, 337] on button "Search" at bounding box center [931, 308] width 160 height 57
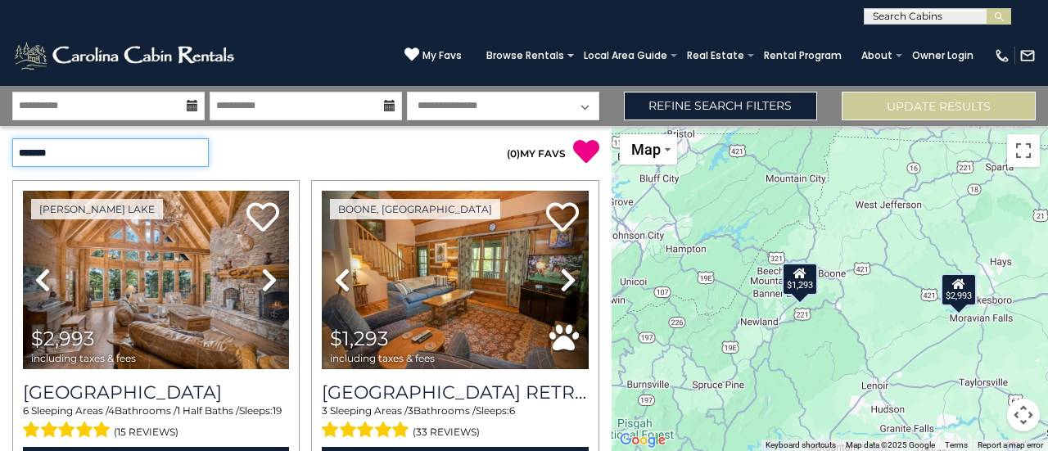
click at [194, 150] on select "**********" at bounding box center [110, 152] width 197 height 29
drag, startPoint x: 297, startPoint y: 157, endPoint x: 305, endPoint y: 156, distance: 8.4
click at [297, 157] on div "**********" at bounding box center [152, 152] width 305 height 29
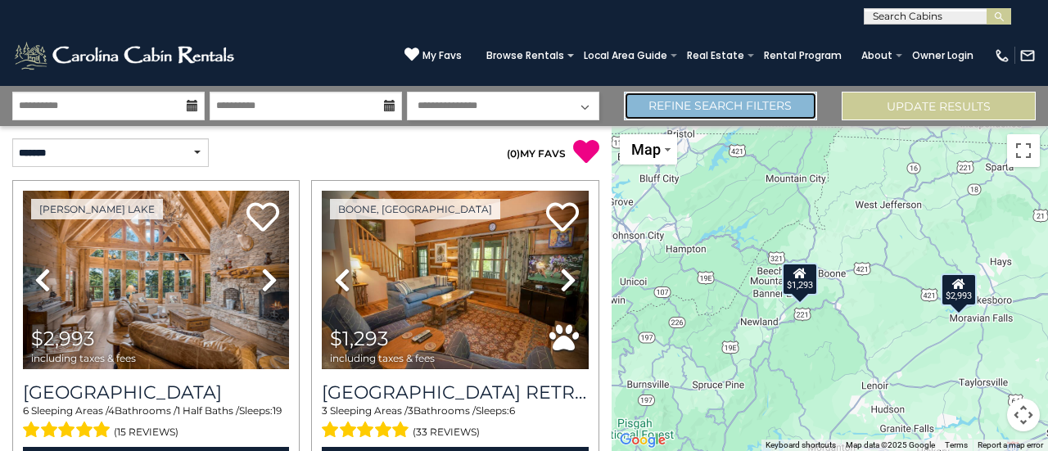
click at [680, 109] on link "Refine Search Filters" at bounding box center [721, 106] width 194 height 29
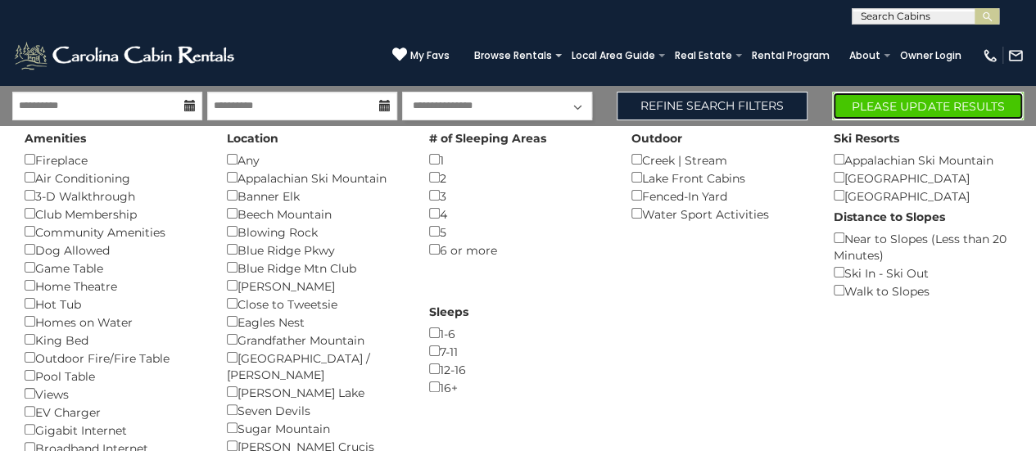
click at [917, 107] on button "Please Update Results" at bounding box center [928, 106] width 192 height 29
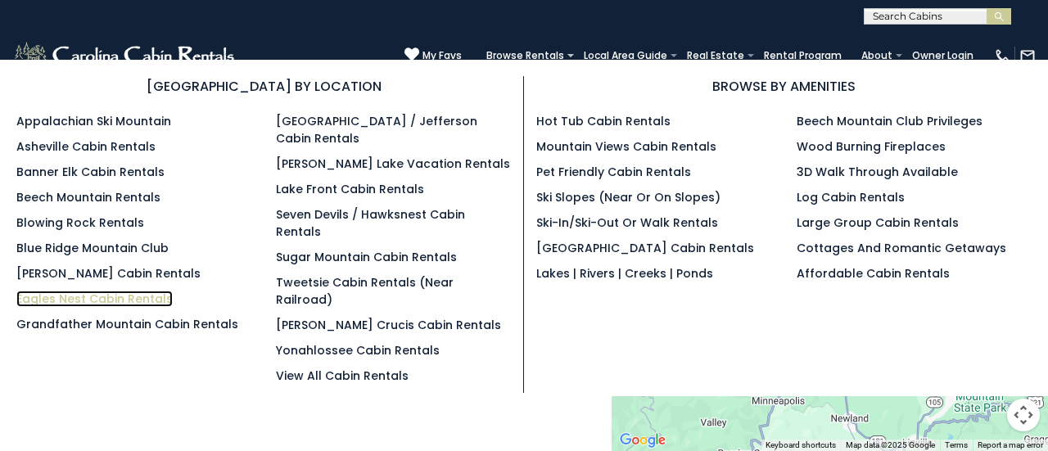
click at [51, 298] on link "Eagles Nest Cabin Rentals" at bounding box center [94, 299] width 156 height 16
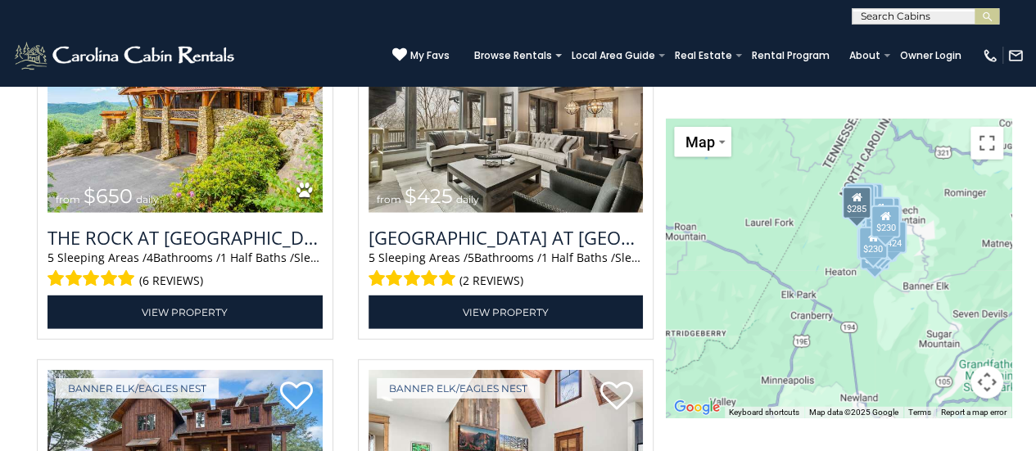
scroll to position [2293, 0]
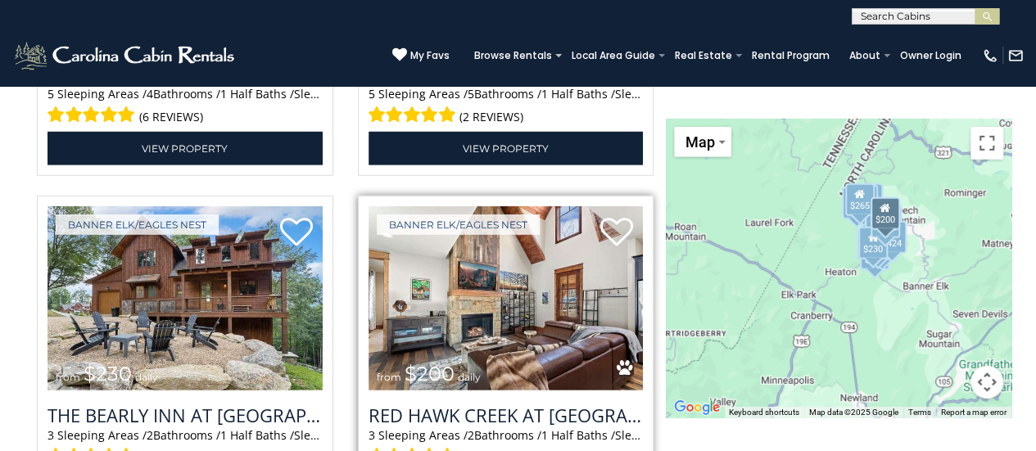
click at [466, 327] on img at bounding box center [505, 298] width 275 height 184
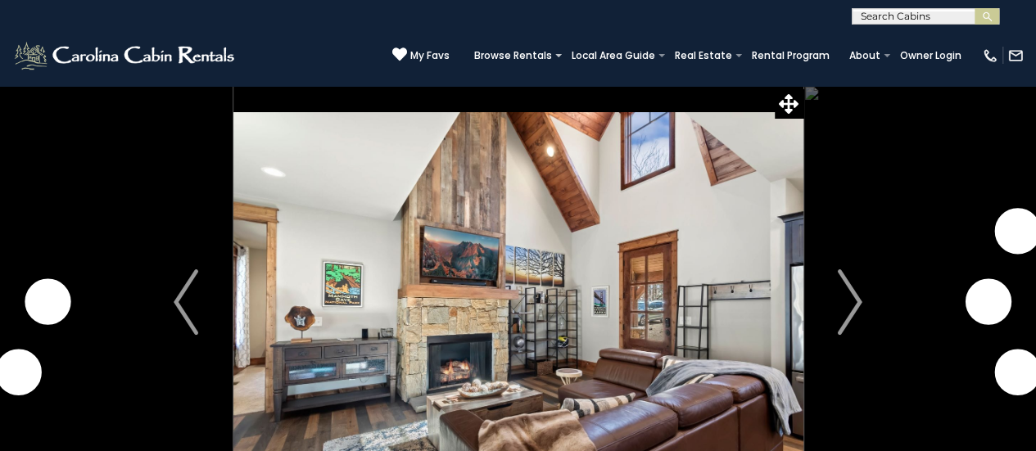
scroll to position [82, 0]
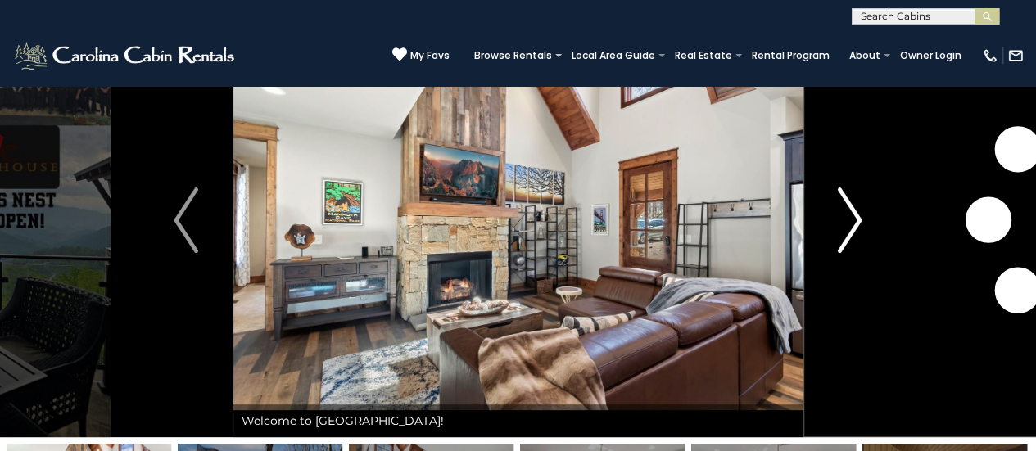
click at [860, 220] on img "Next" at bounding box center [850, 221] width 25 height 66
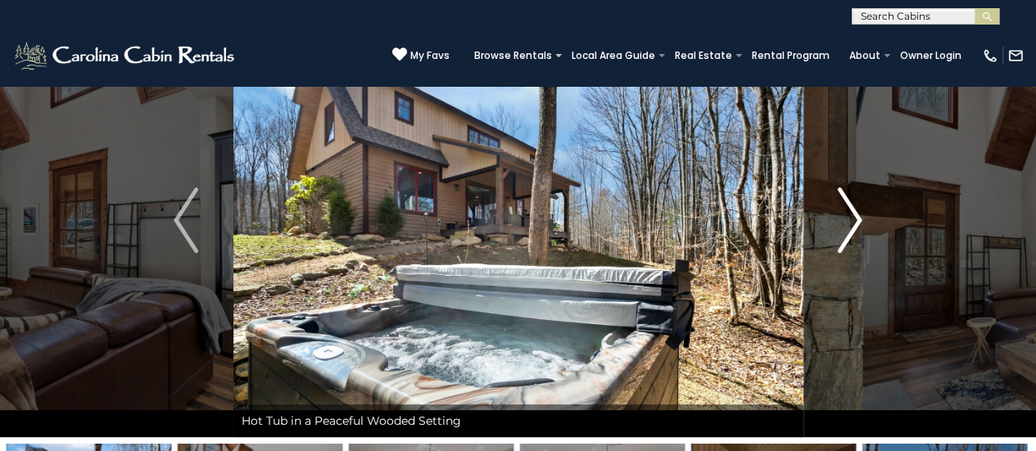
click at [860, 220] on img "Next" at bounding box center [850, 221] width 25 height 66
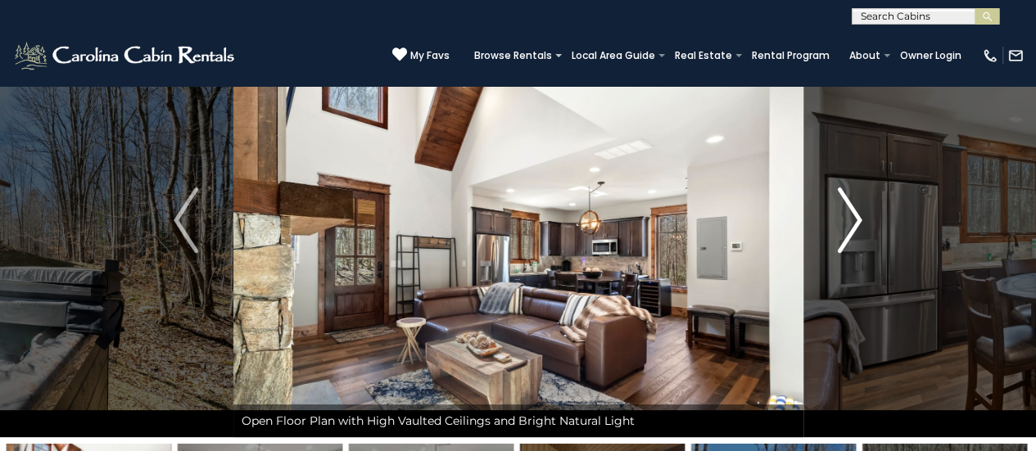
click at [860, 220] on img "Next" at bounding box center [850, 221] width 25 height 66
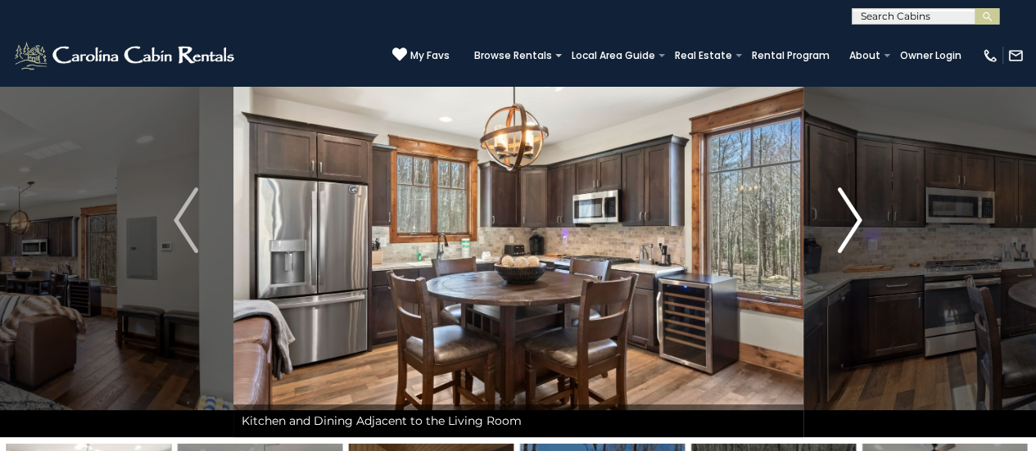
click at [860, 220] on img "Next" at bounding box center [850, 221] width 25 height 66
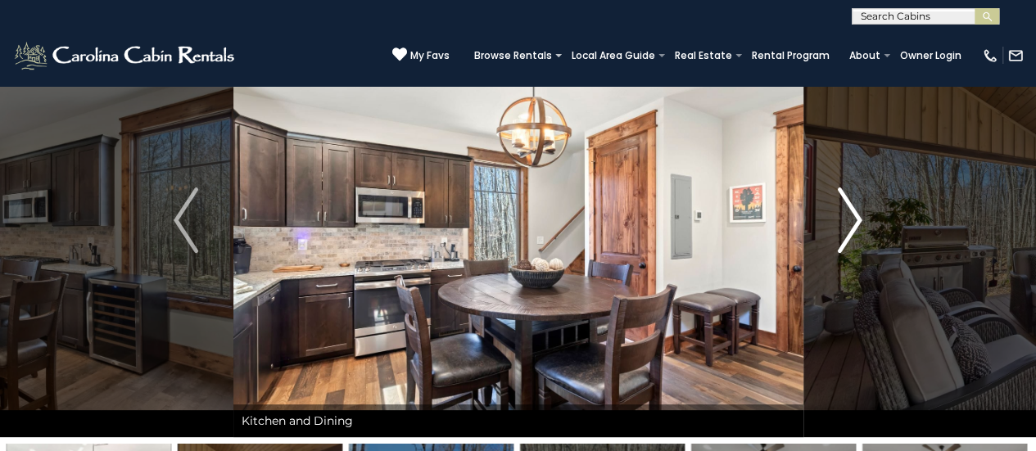
click at [860, 220] on img "Next" at bounding box center [850, 221] width 25 height 66
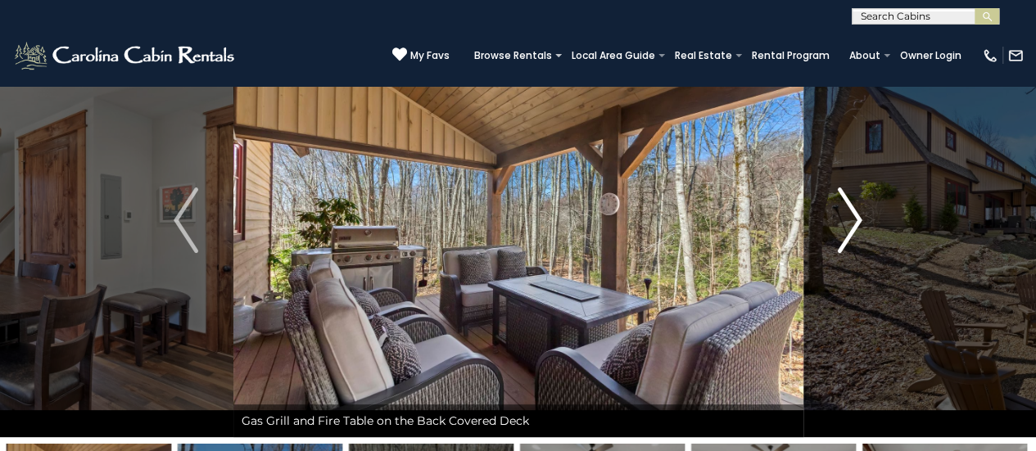
click at [860, 220] on img "Next" at bounding box center [850, 221] width 25 height 66
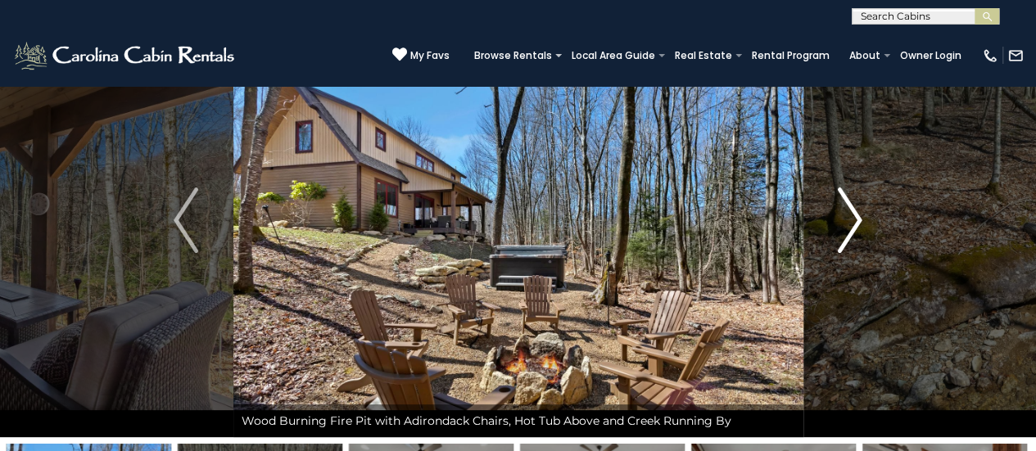
click at [860, 220] on img "Next" at bounding box center [850, 221] width 25 height 66
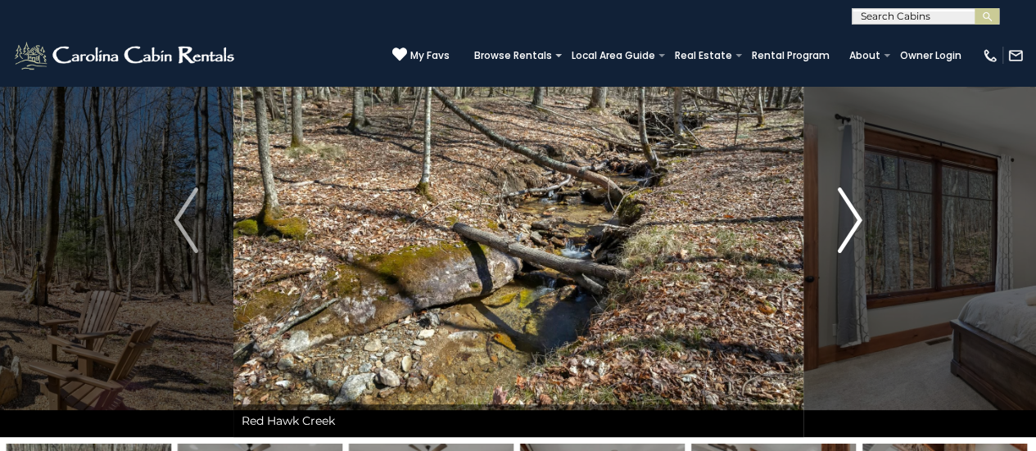
click at [860, 220] on img "Next" at bounding box center [850, 221] width 25 height 66
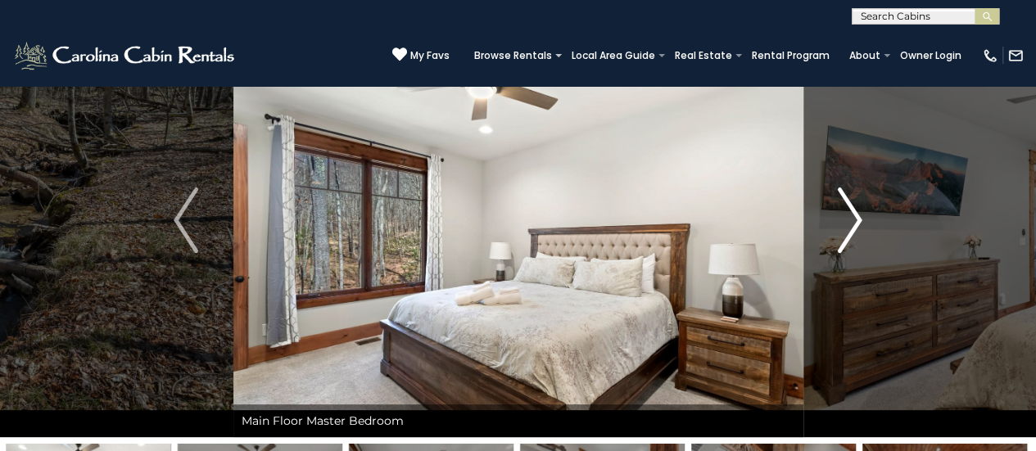
click at [860, 220] on img "Next" at bounding box center [850, 221] width 25 height 66
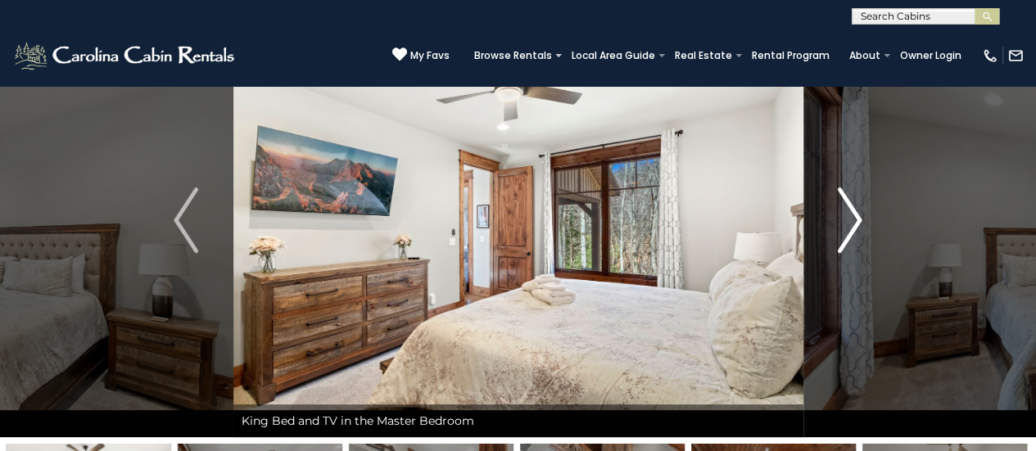
click at [860, 220] on img "Next" at bounding box center [850, 221] width 25 height 66
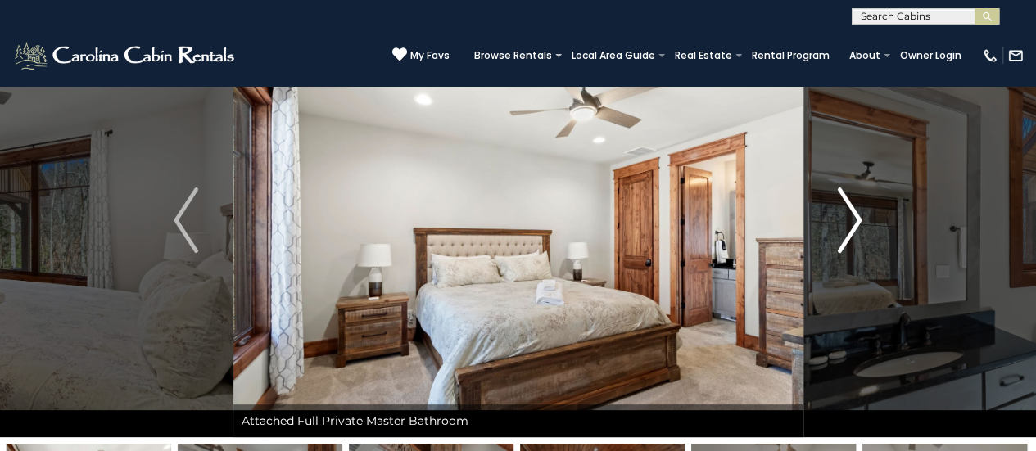
click at [860, 220] on img "Next" at bounding box center [850, 221] width 25 height 66
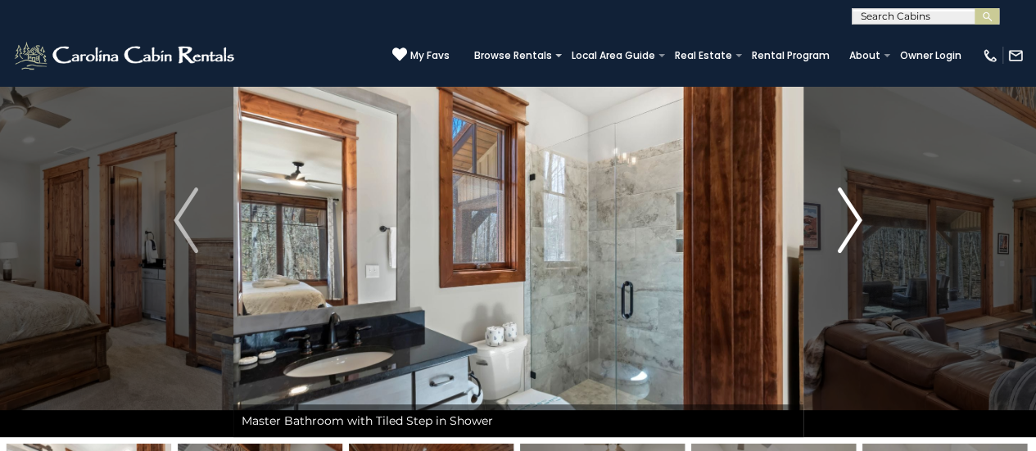
click at [860, 220] on img "Next" at bounding box center [850, 221] width 25 height 66
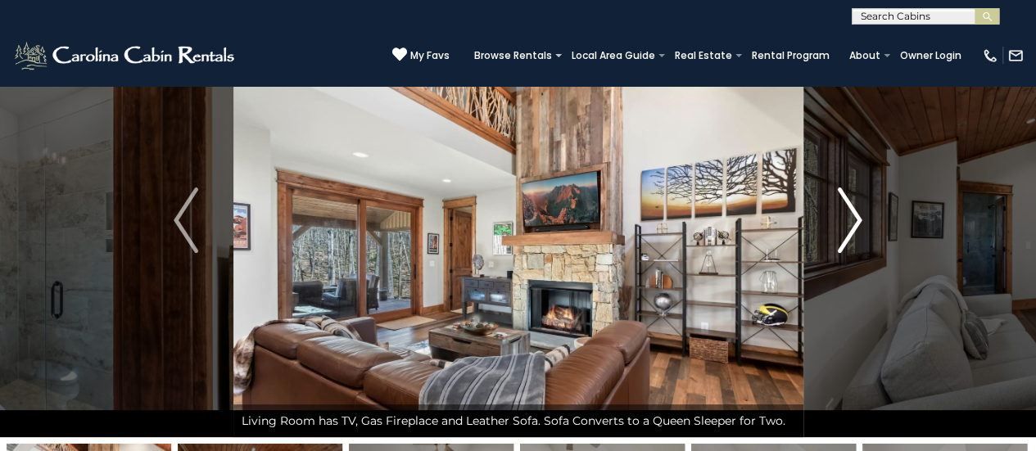
click at [860, 220] on img "Next" at bounding box center [850, 221] width 25 height 66
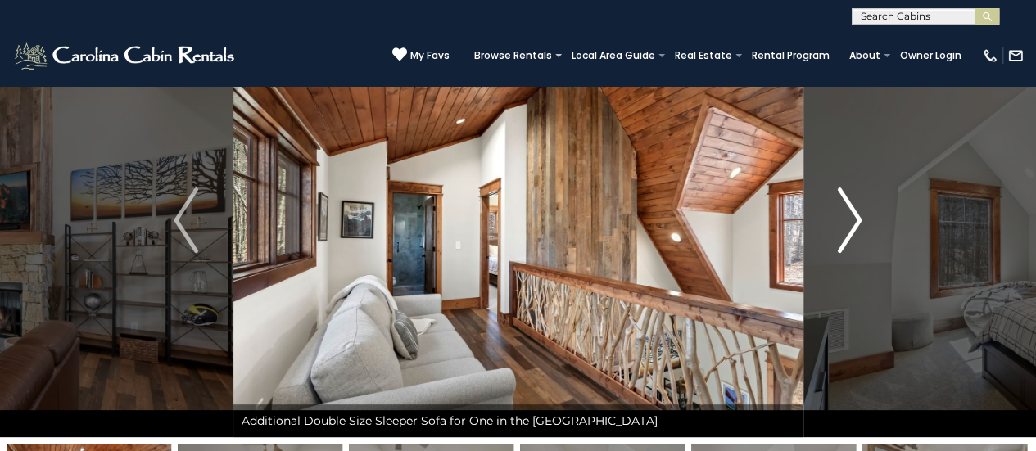
click at [860, 220] on img "Next" at bounding box center [850, 221] width 25 height 66
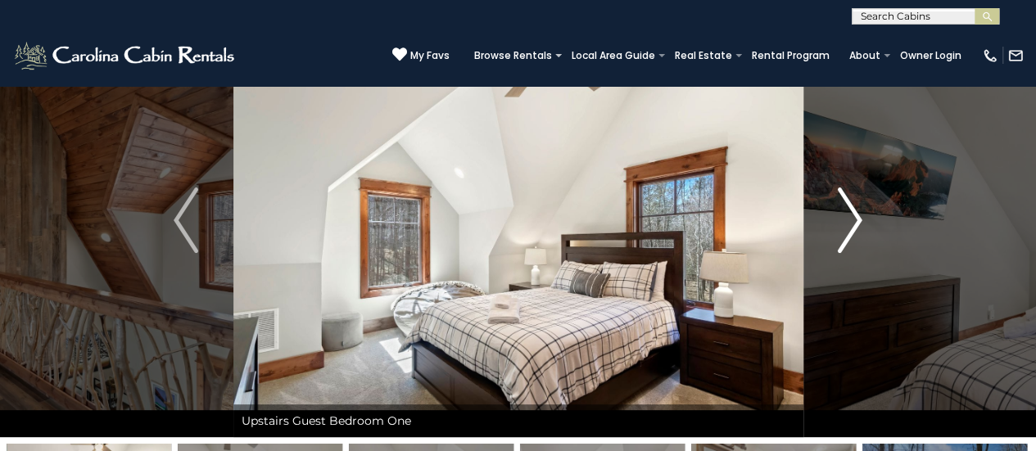
click at [860, 220] on img "Next" at bounding box center [850, 221] width 25 height 66
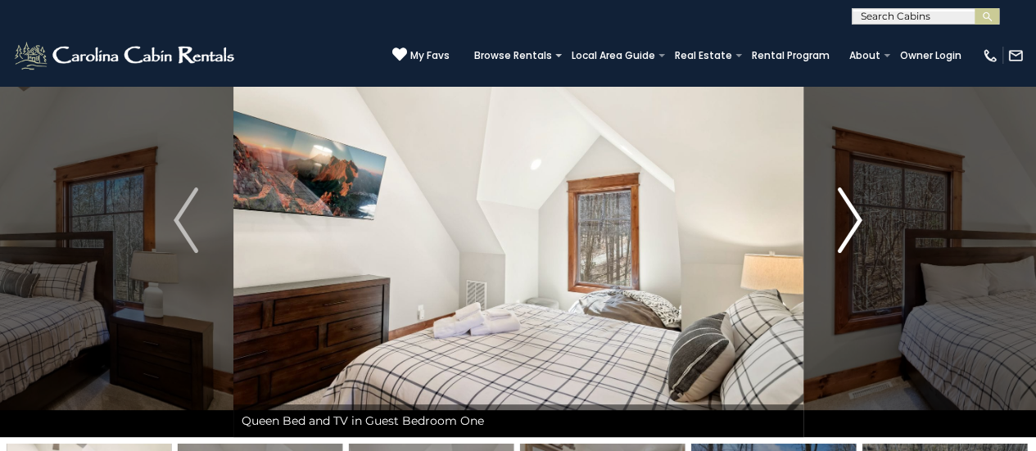
click at [860, 220] on img "Next" at bounding box center [850, 221] width 25 height 66
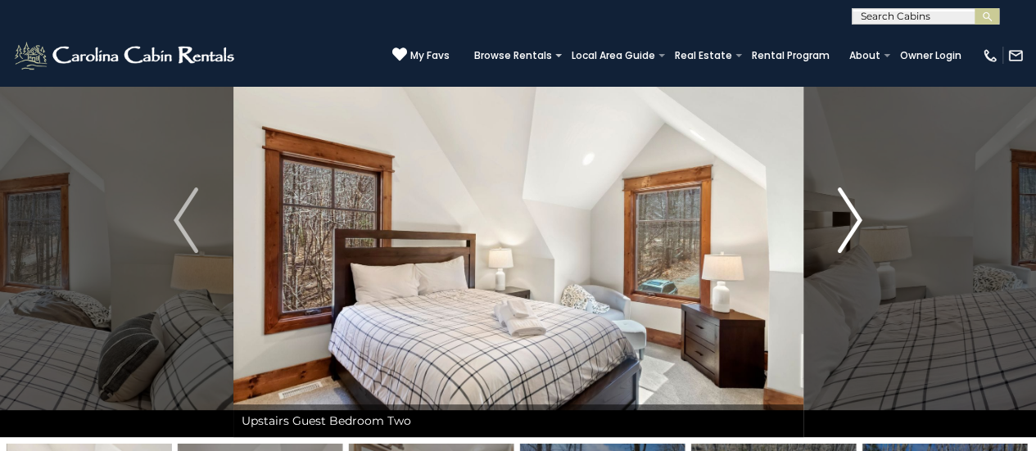
click at [860, 220] on img "Next" at bounding box center [850, 221] width 25 height 66
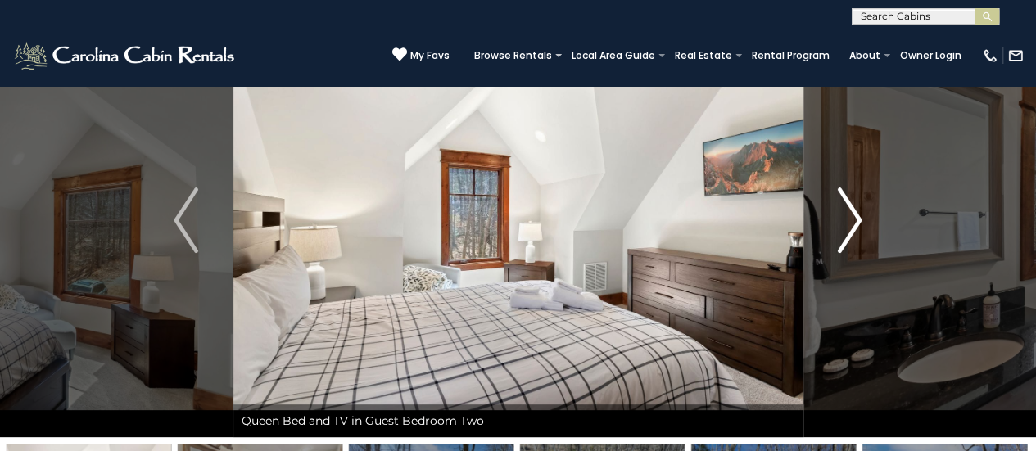
click at [860, 220] on img "Next" at bounding box center [850, 221] width 25 height 66
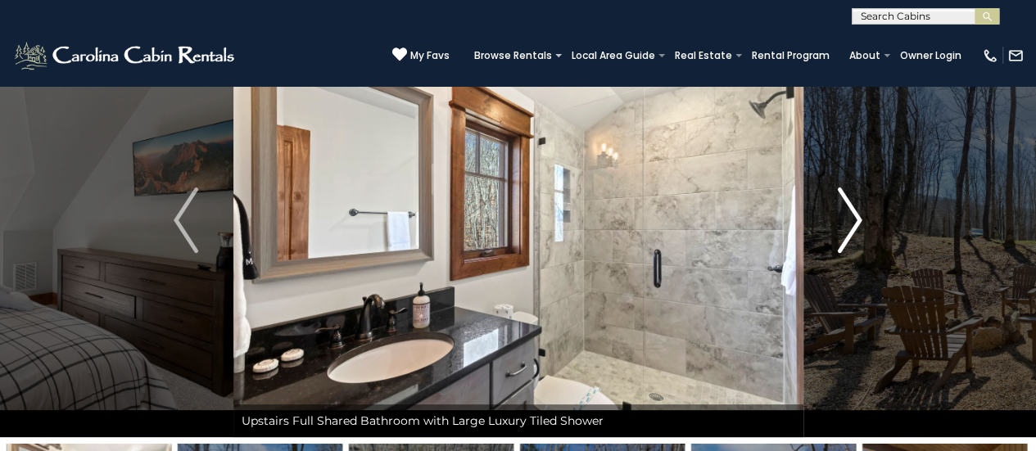
click at [860, 220] on img "Next" at bounding box center [850, 221] width 25 height 66
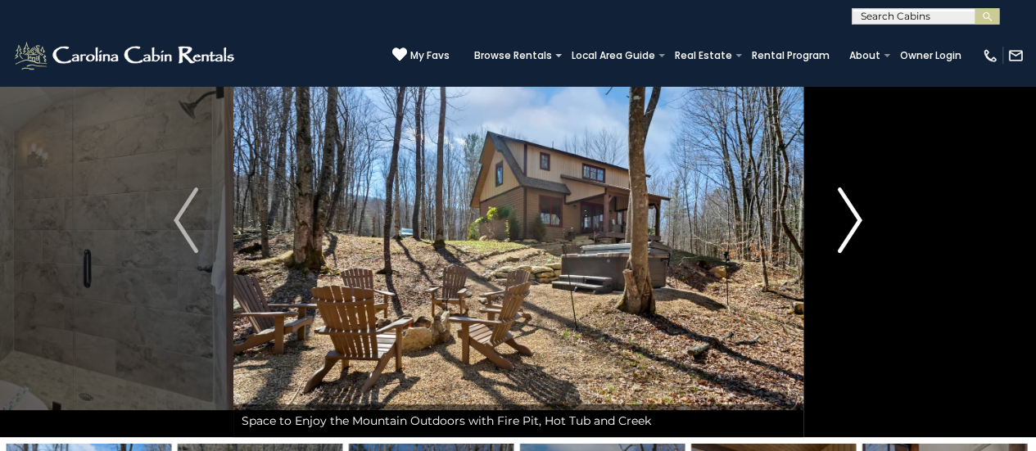
click at [860, 220] on img "Next" at bounding box center [850, 221] width 25 height 66
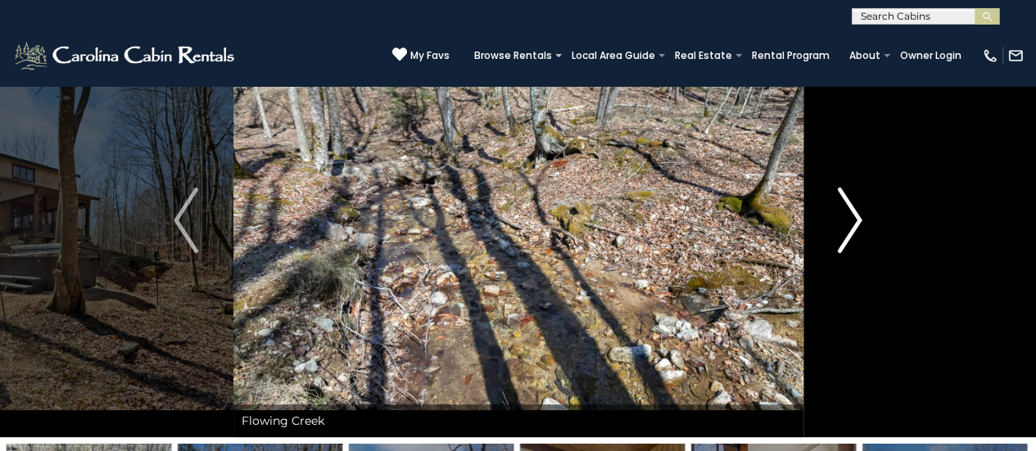
click at [860, 220] on img "Next" at bounding box center [850, 221] width 25 height 66
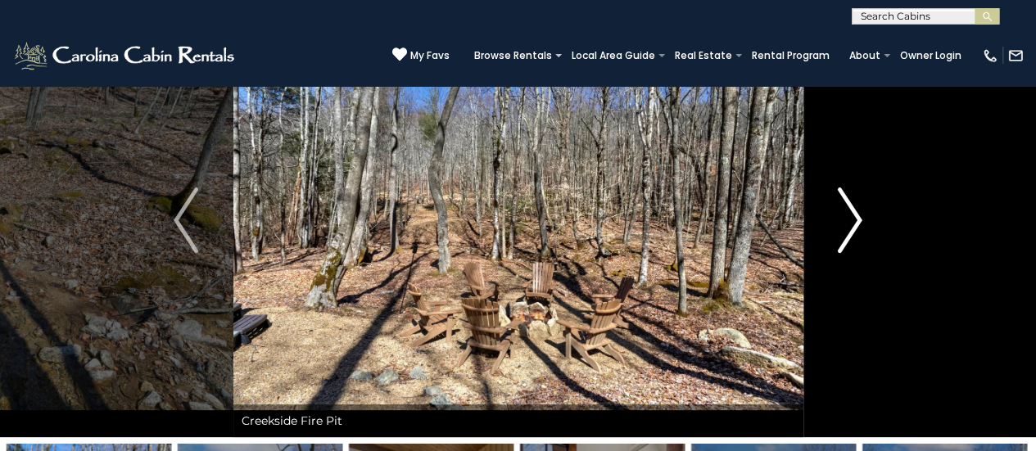
click at [860, 220] on img "Next" at bounding box center [850, 221] width 25 height 66
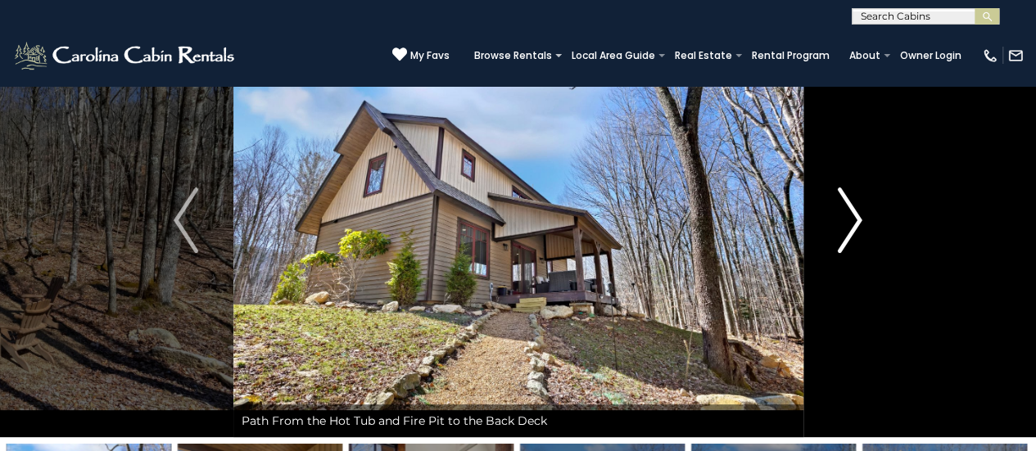
click at [860, 220] on img "Next" at bounding box center [850, 221] width 25 height 66
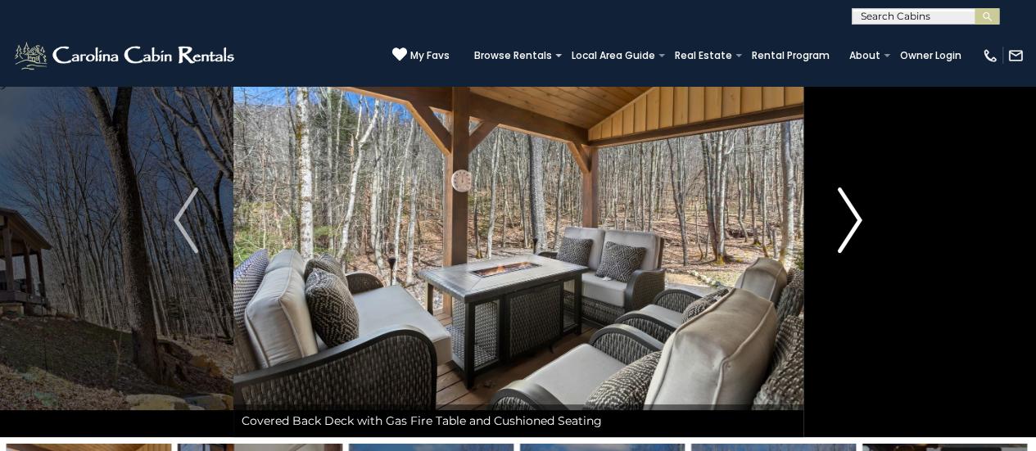
click at [860, 220] on img "Next" at bounding box center [850, 221] width 25 height 66
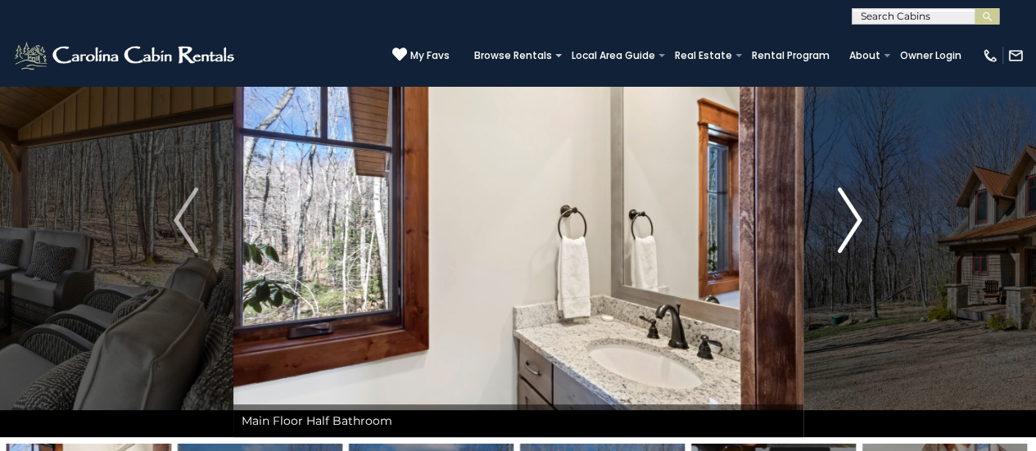
click at [860, 220] on img "Next" at bounding box center [850, 221] width 25 height 66
